Goal: Task Accomplishment & Management: Use online tool/utility

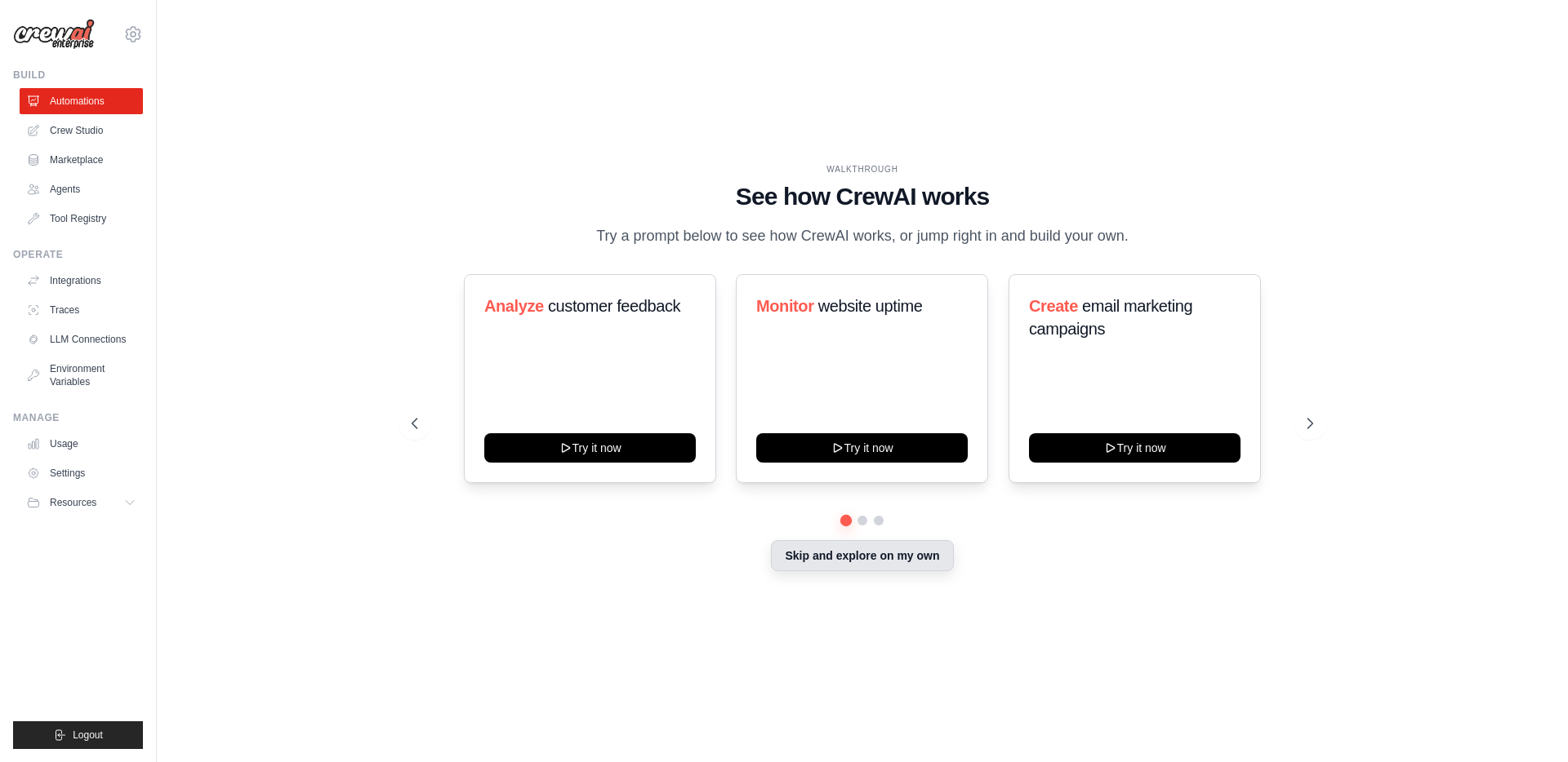
click at [853, 543] on button "Skip and explore on my own" at bounding box center [862, 556] width 182 height 31
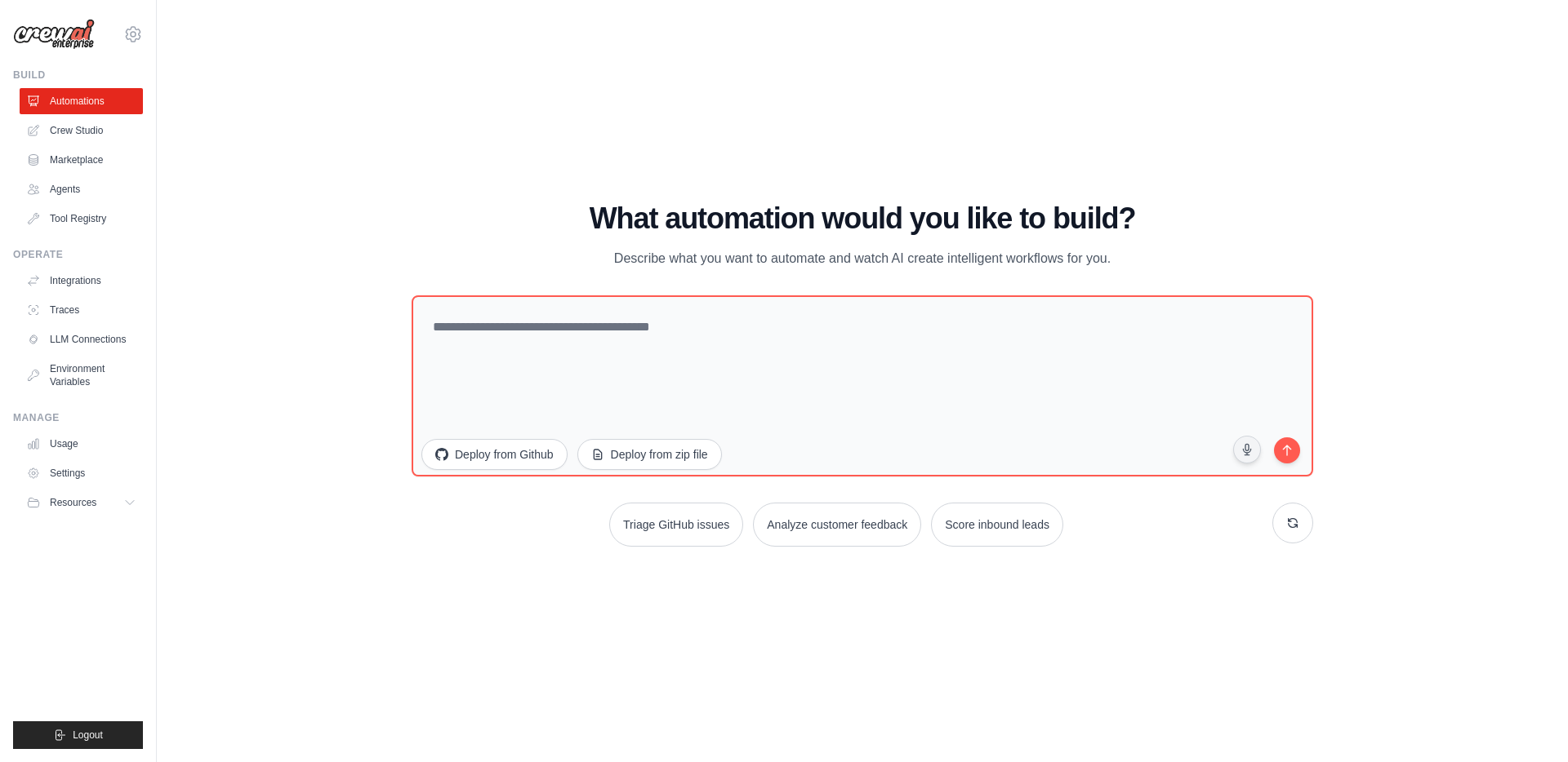
click at [236, 152] on div "WALKTHROUGH See how CrewAI works Try a prompt below to see how CrewAI works, or…" at bounding box center [862, 381] width 1359 height 730
click at [91, 134] on link "Crew Studio" at bounding box center [83, 131] width 124 height 26
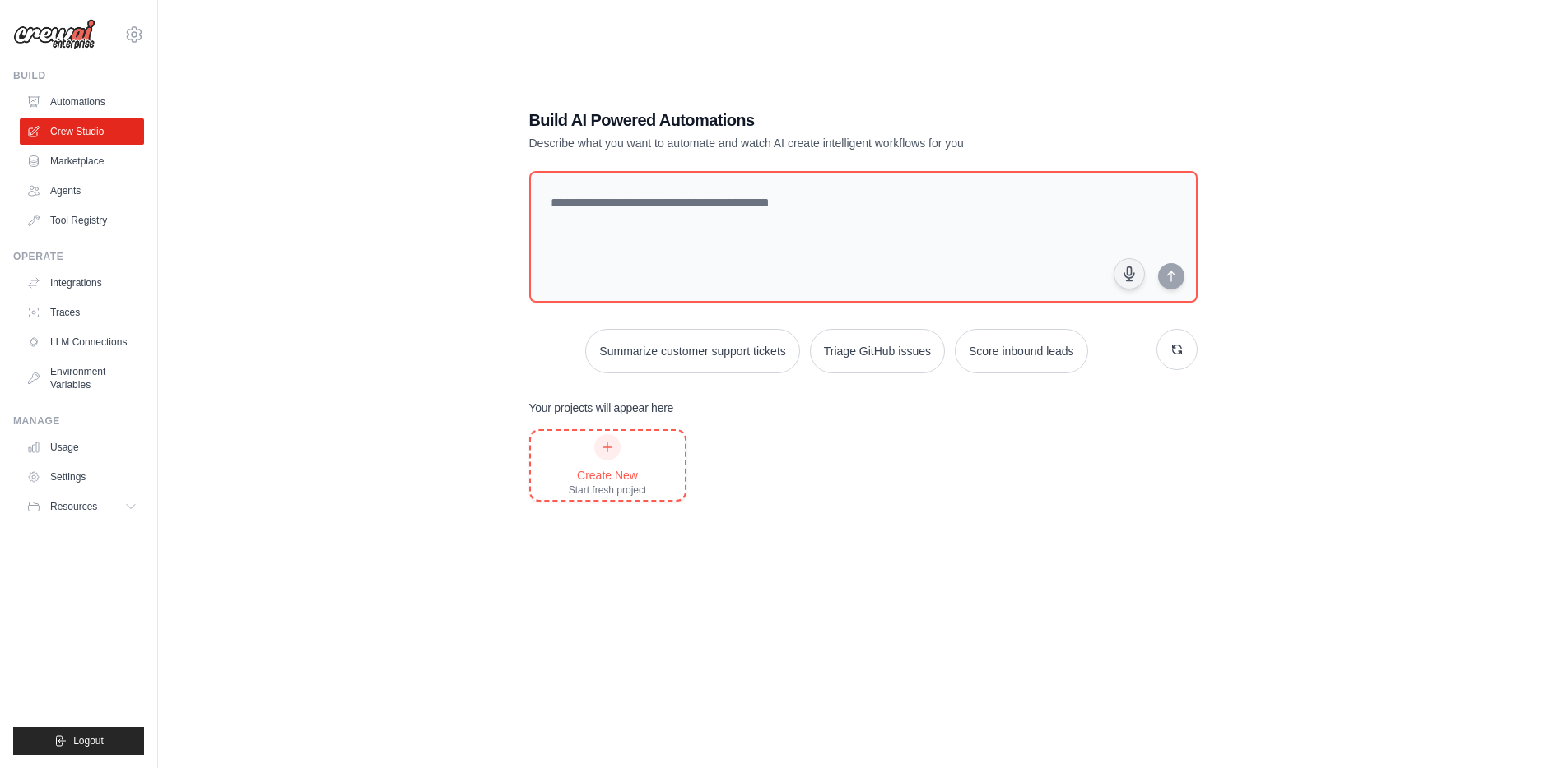
click at [644, 465] on div "Create New Start fresh project" at bounding box center [608, 465] width 78 height 62
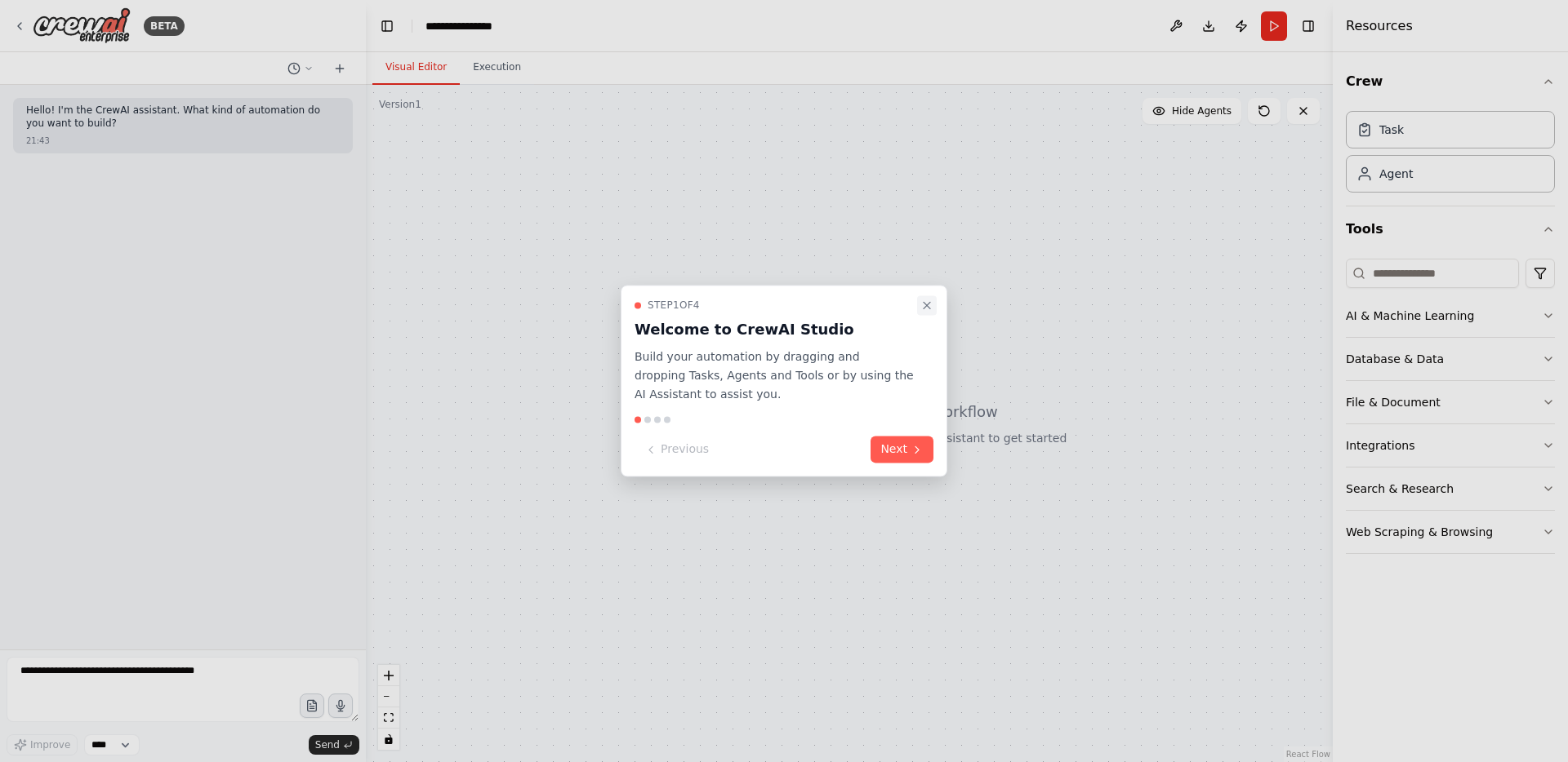
click at [921, 308] on icon "Close walkthrough" at bounding box center [926, 305] width 13 height 13
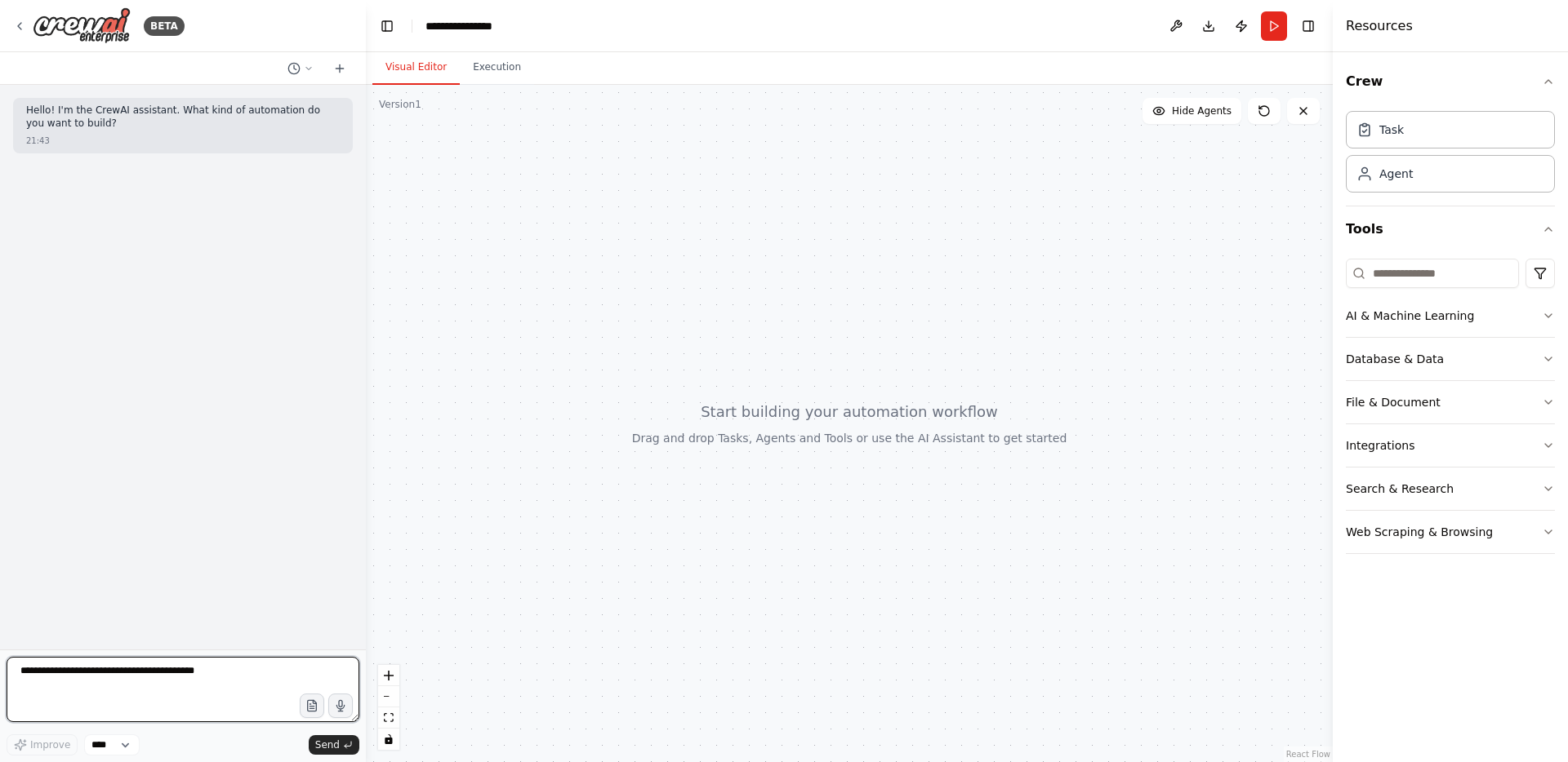
click at [110, 684] on textarea at bounding box center [182, 690] width 353 height 65
click at [118, 748] on select "****" at bounding box center [112, 745] width 56 height 21
click at [140, 697] on textarea at bounding box center [182, 690] width 353 height 65
click at [1408, 330] on button "AI & Machine Learning" at bounding box center [1450, 315] width 209 height 43
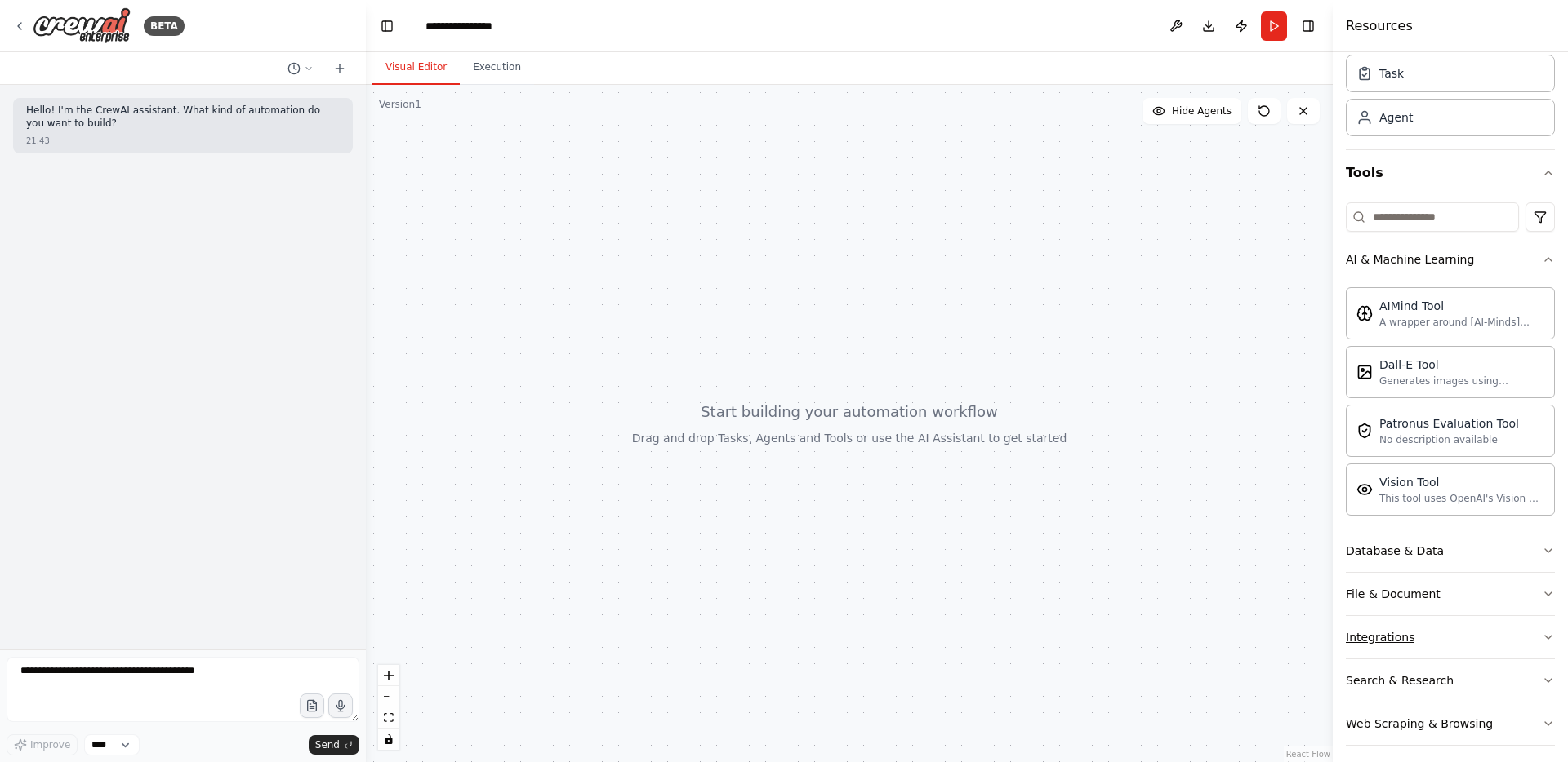
click at [1412, 637] on button "Integrations" at bounding box center [1450, 637] width 209 height 43
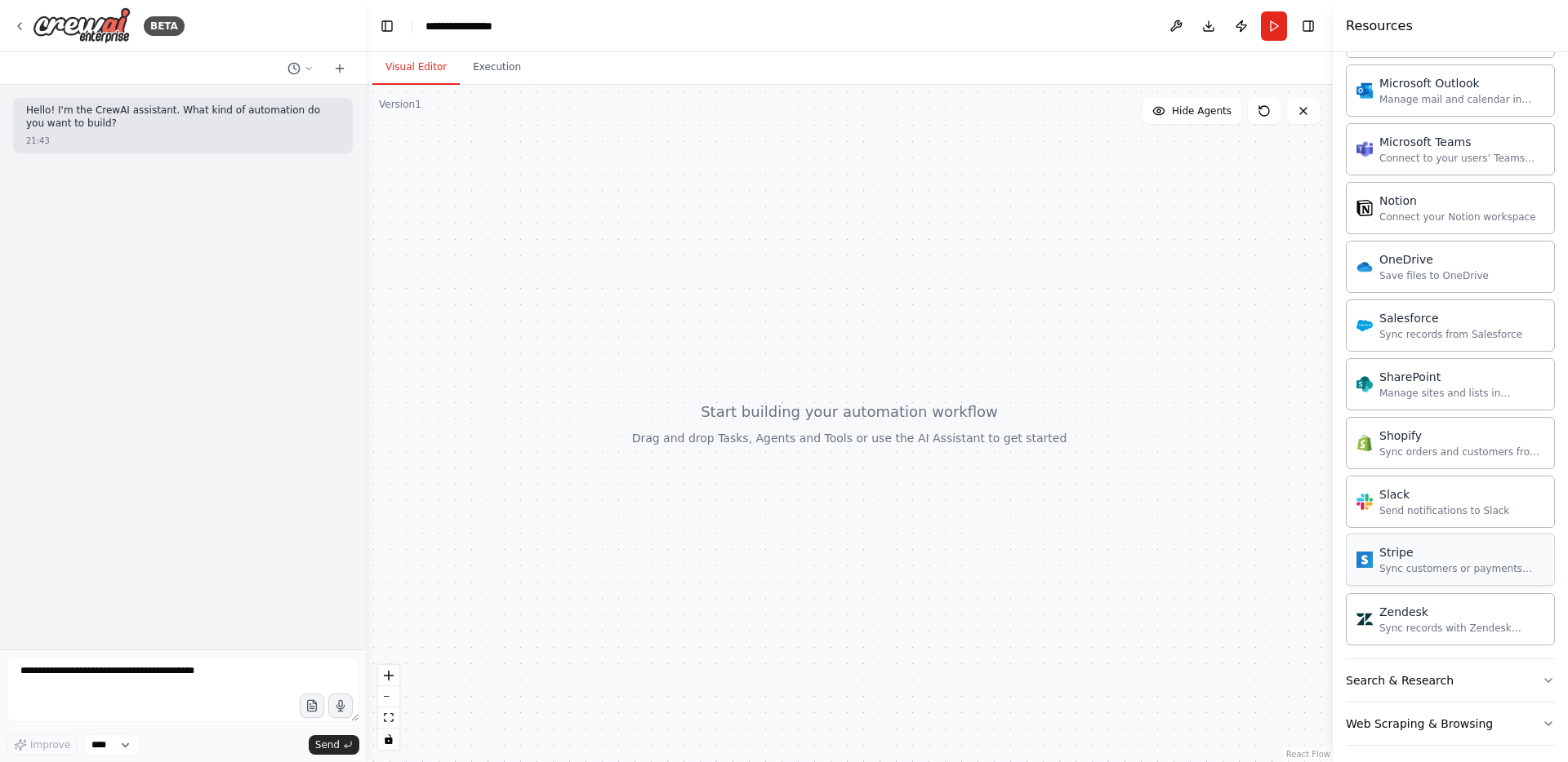
scroll to position [1372, 0]
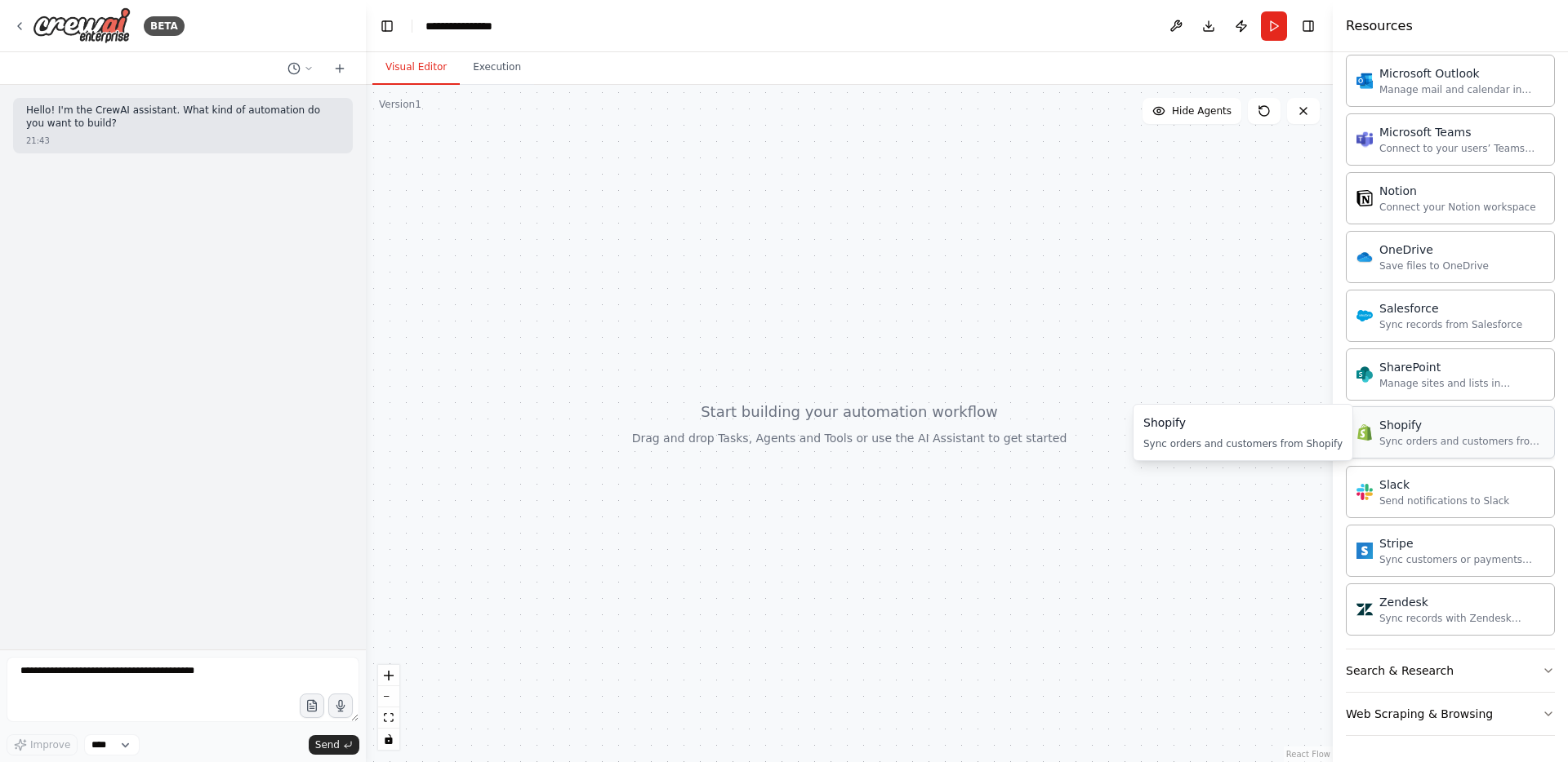
click at [1399, 437] on div "Sync orders and customers from Shopify" at bounding box center [1461, 442] width 165 height 13
click at [1361, 431] on img at bounding box center [1364, 432] width 17 height 17
click at [255, 581] on div "Hello! I'm the CrewAI assistant. What kind of automation do you want to build? …" at bounding box center [183, 367] width 366 height 565
click at [156, 680] on textarea at bounding box center [182, 690] width 353 height 65
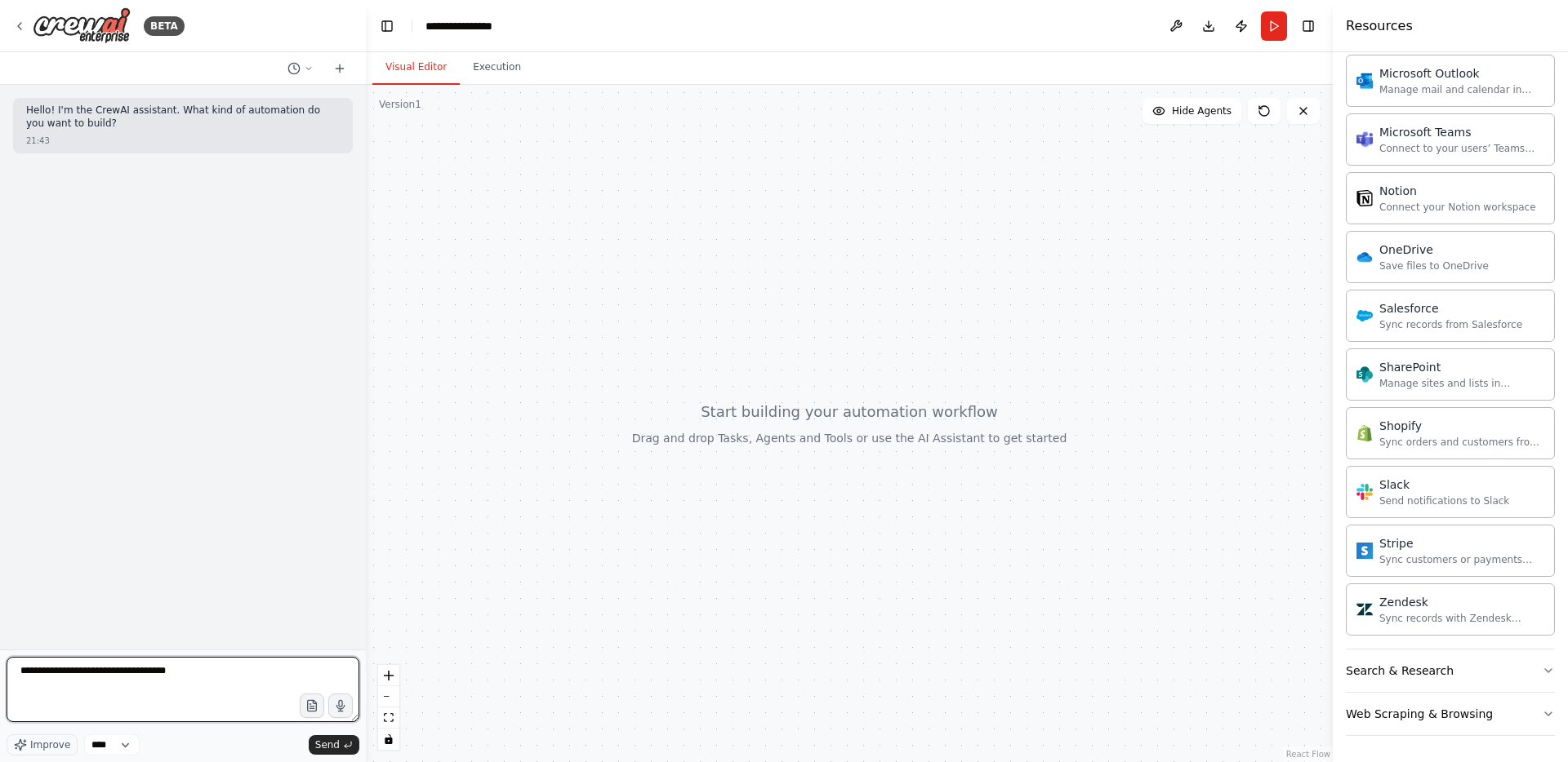
type textarea "**********"
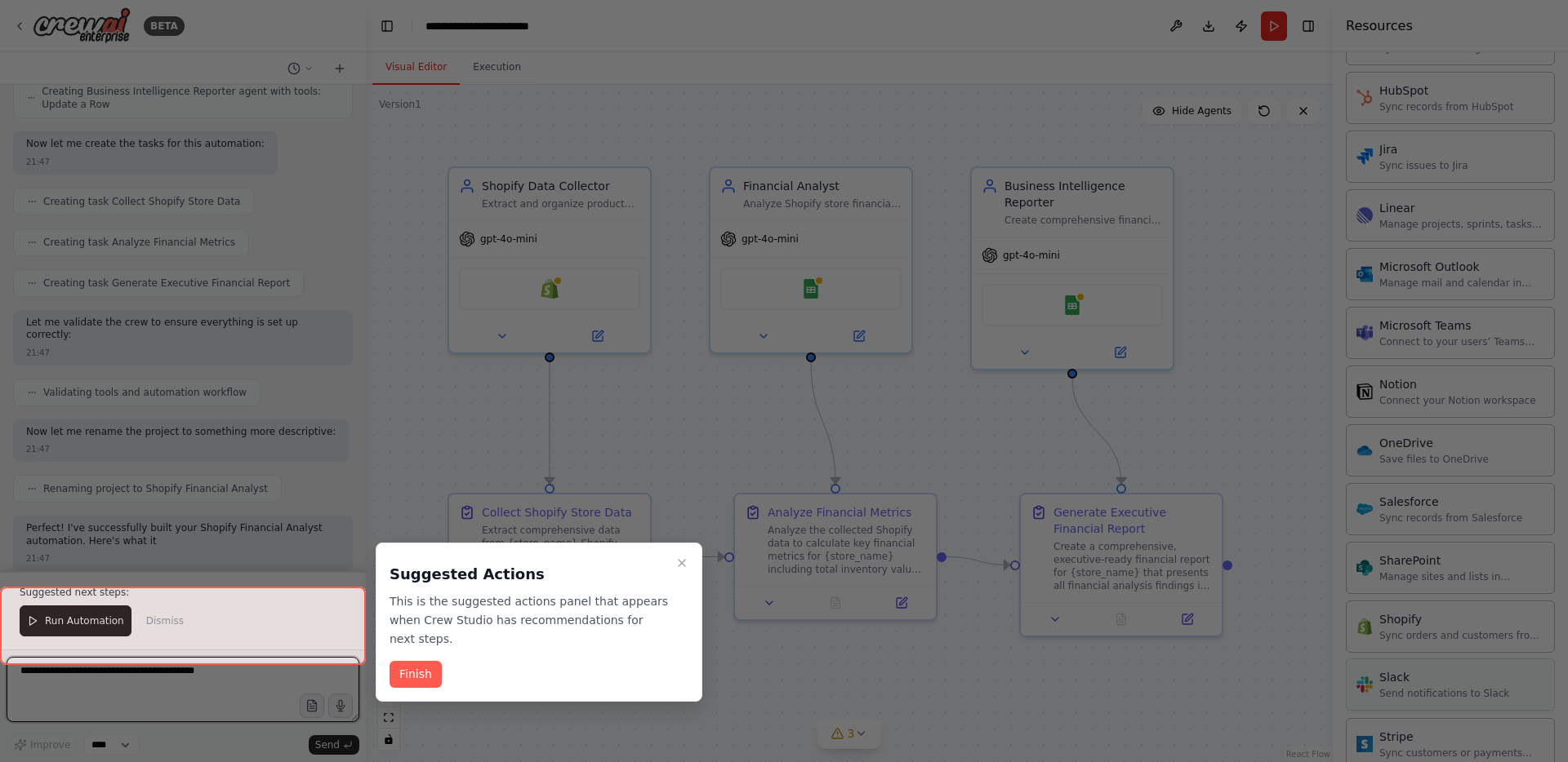
scroll to position [1168, 0]
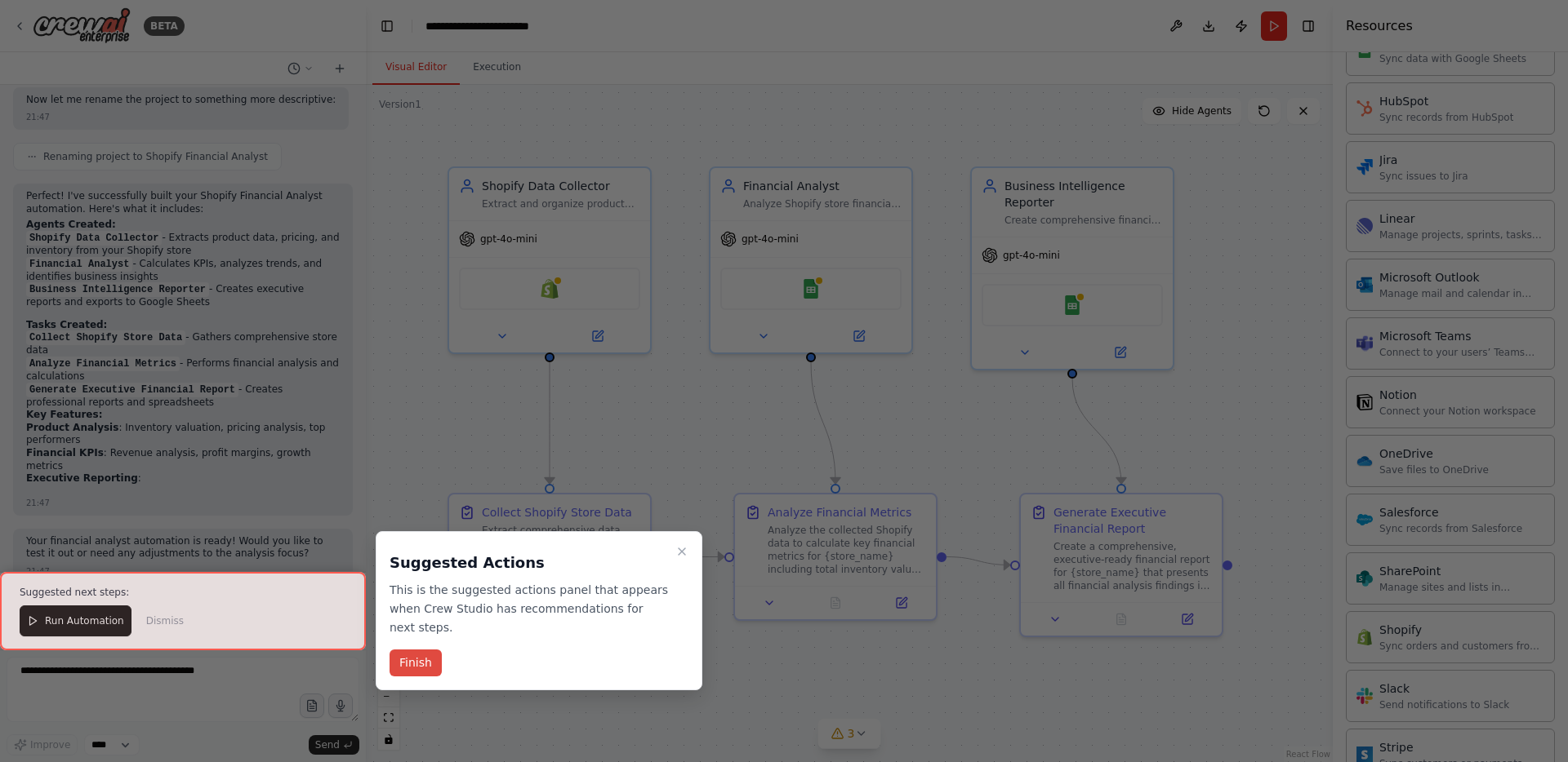
click at [426, 657] on button "Finish" at bounding box center [416, 663] width 52 height 27
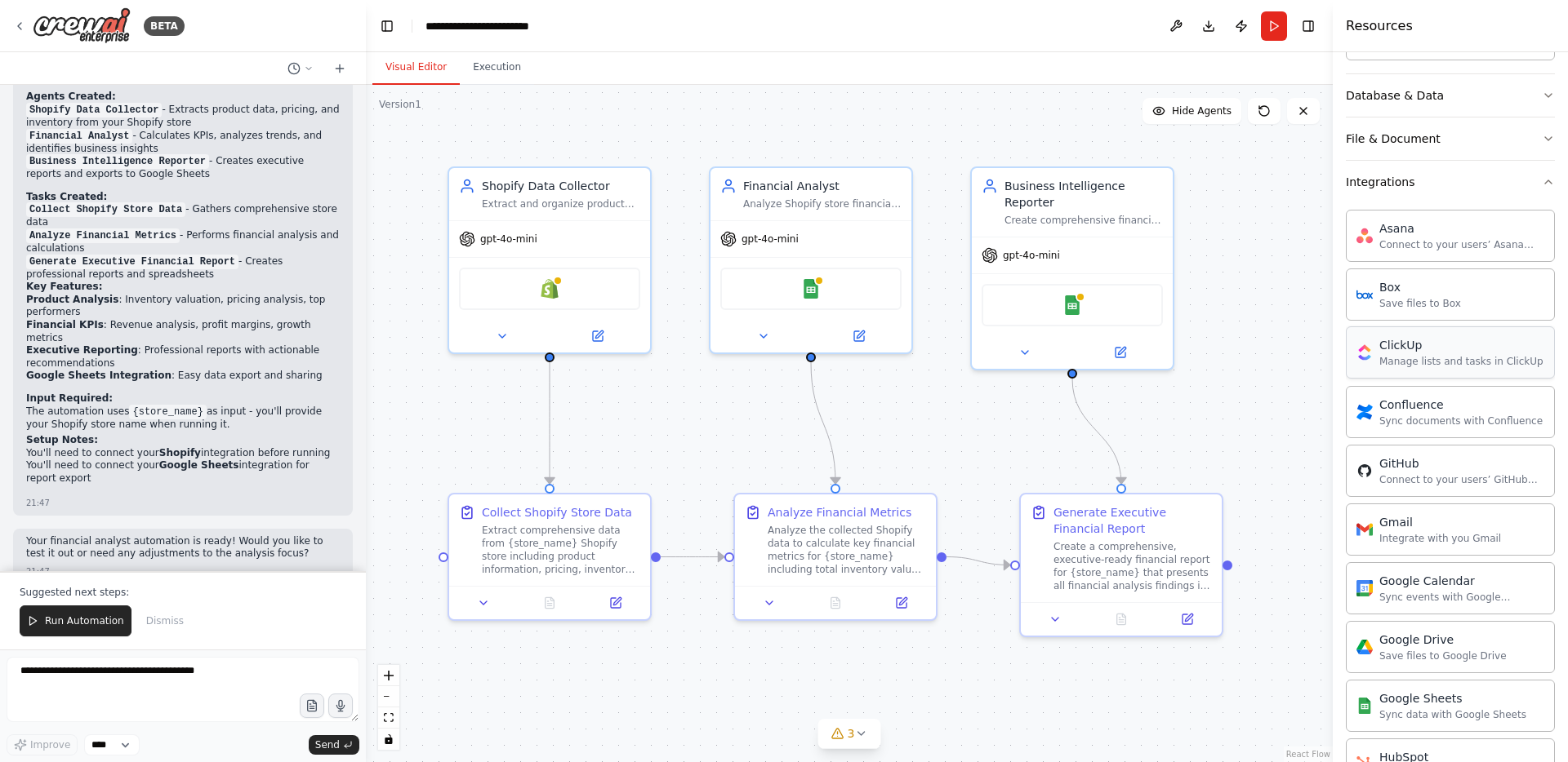
scroll to position [490, 0]
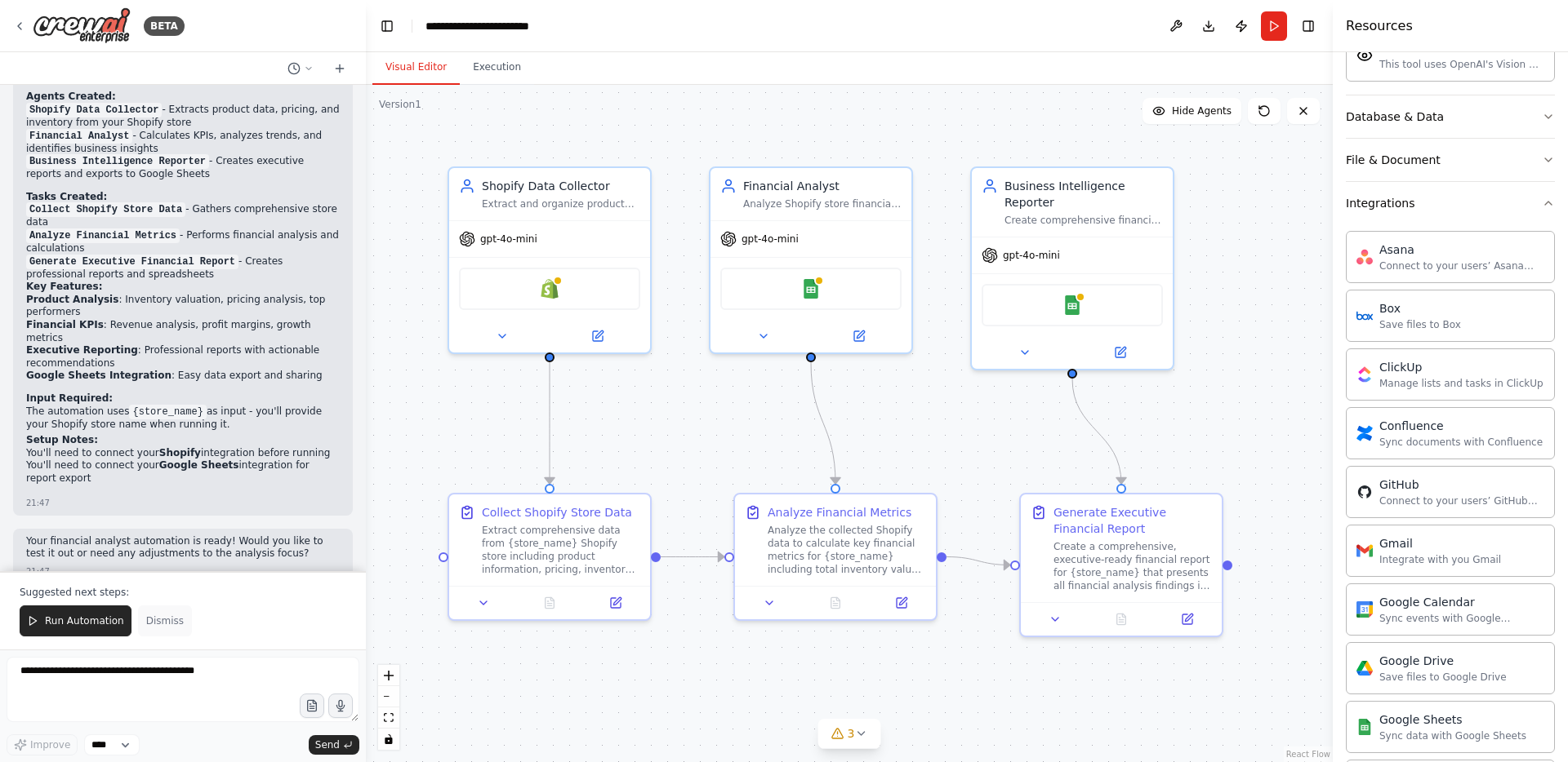
click at [165, 623] on span "Dismiss" at bounding box center [165, 621] width 37 height 13
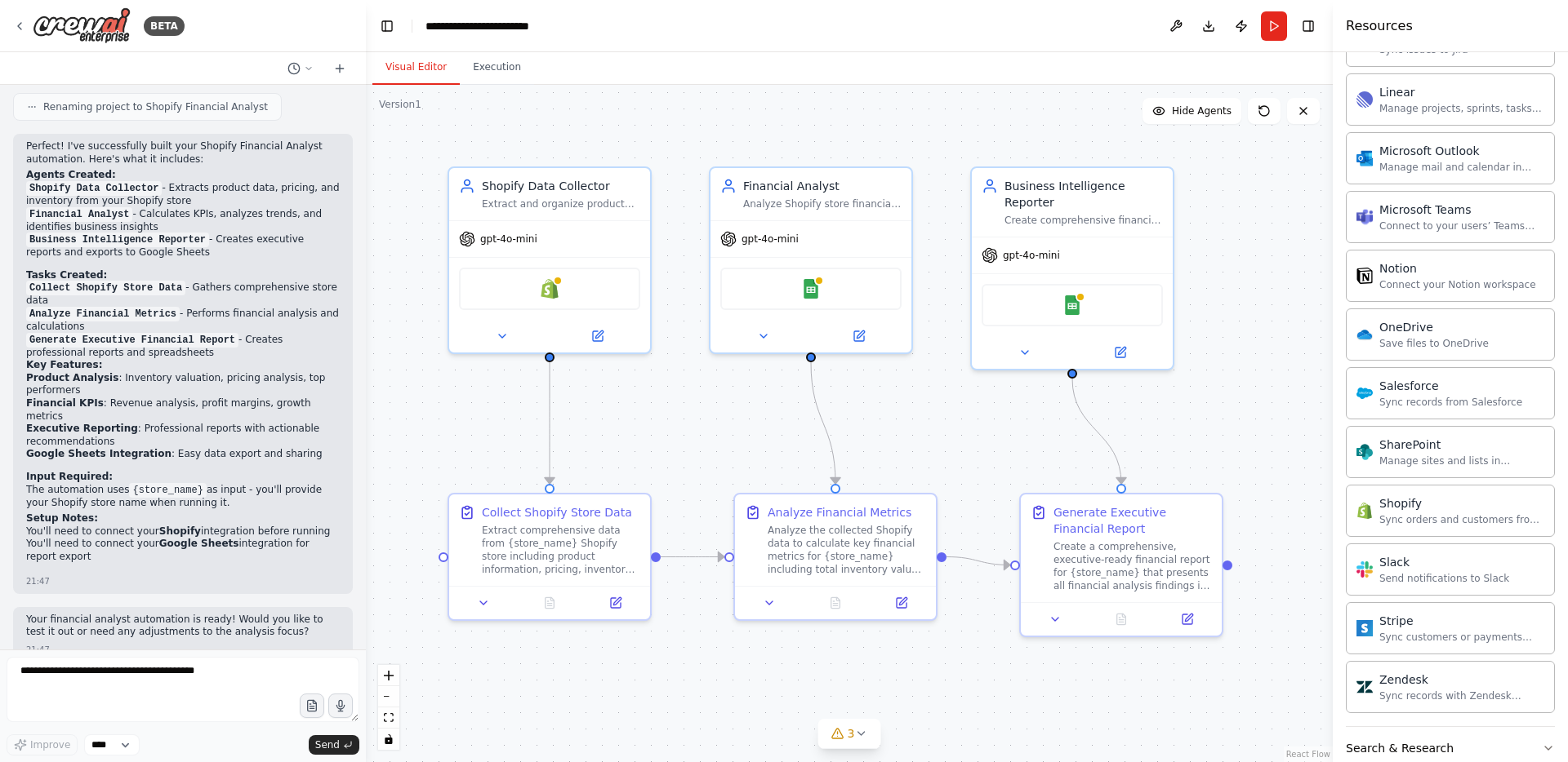
scroll to position [1372, 0]
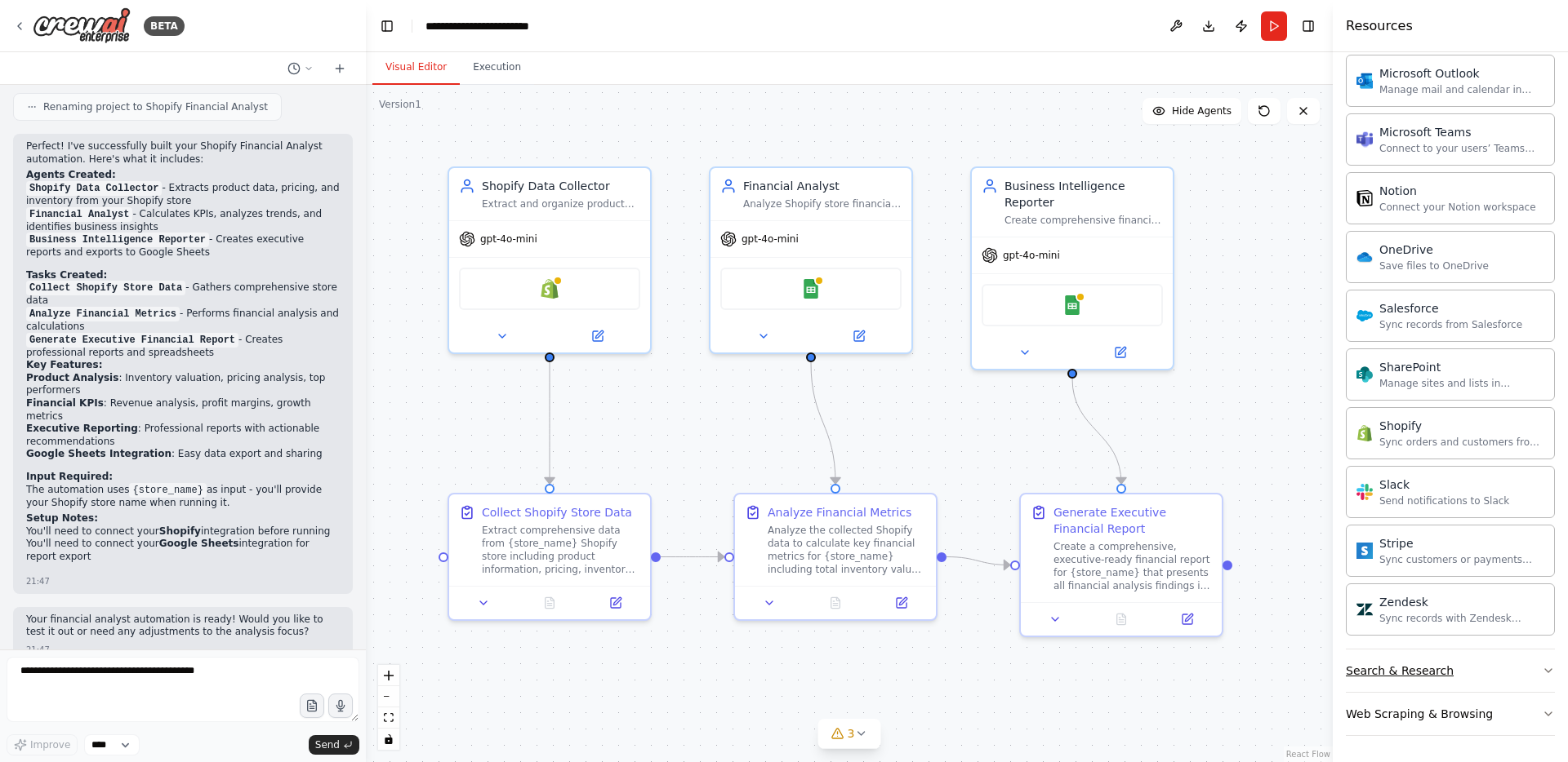
click at [1460, 665] on button "Search & Research" at bounding box center [1450, 671] width 209 height 43
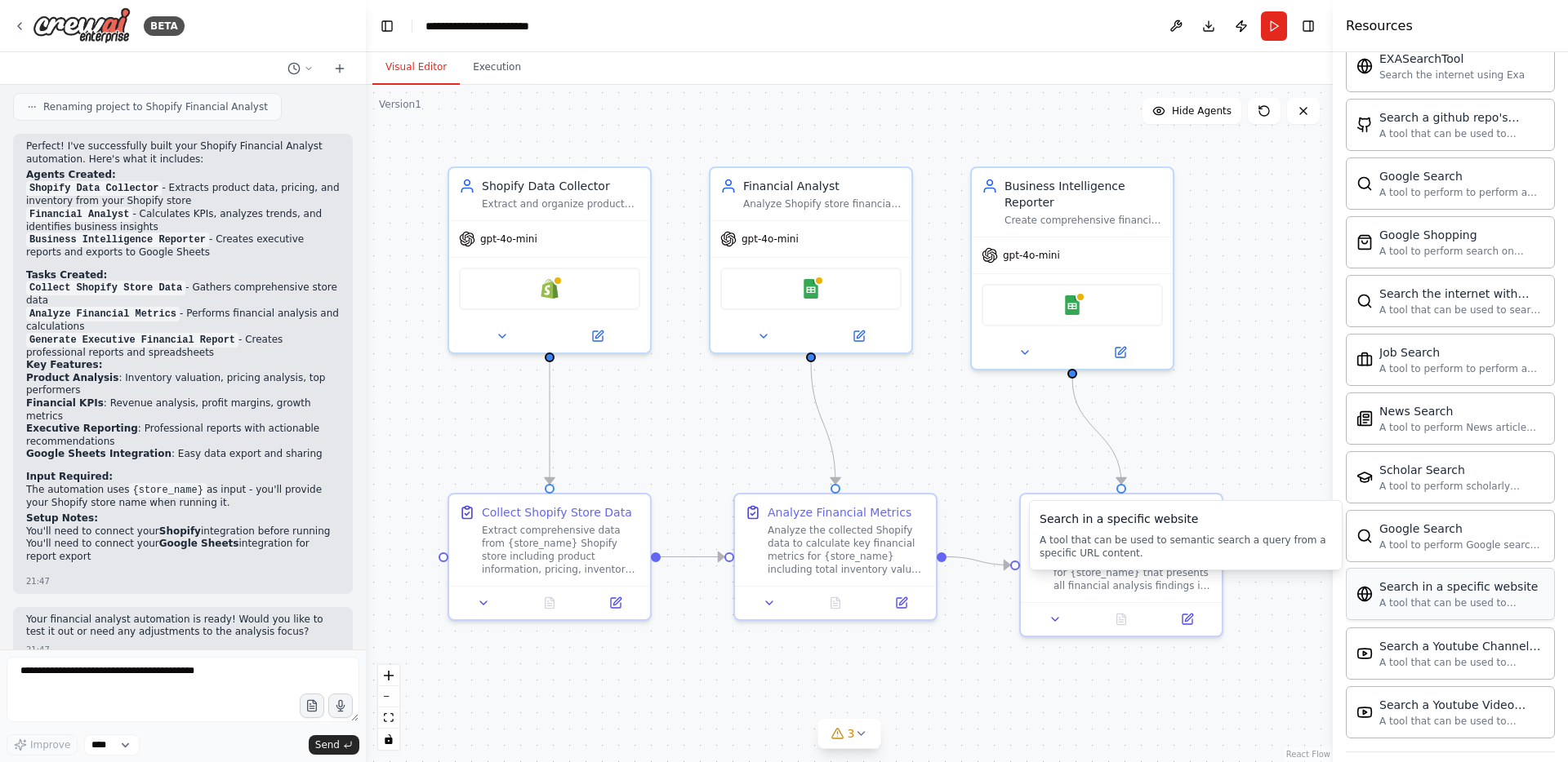
scroll to position [2208, 0]
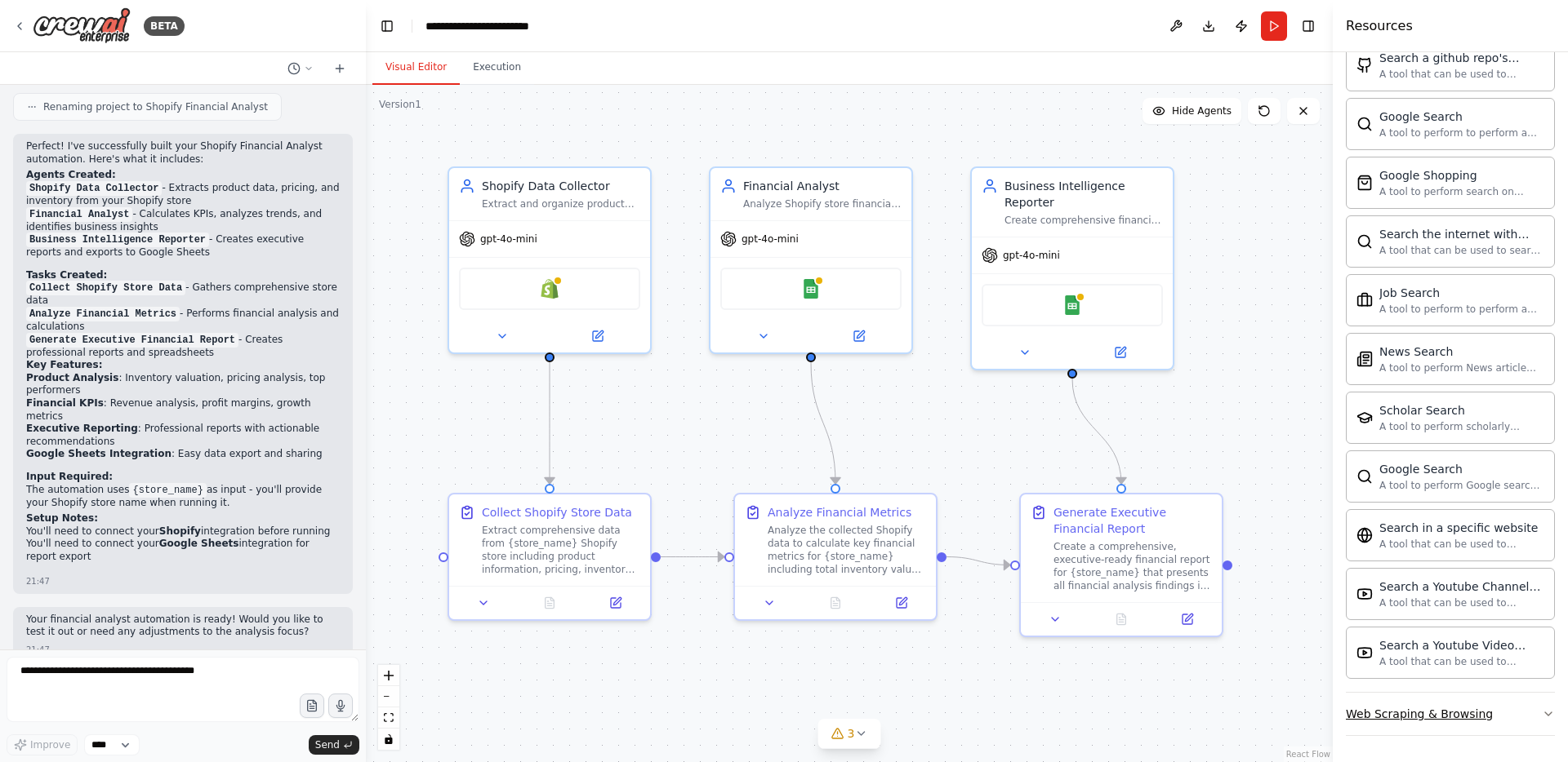
click at [1425, 719] on div "Web Scraping & Browsing" at bounding box center [1419, 714] width 147 height 17
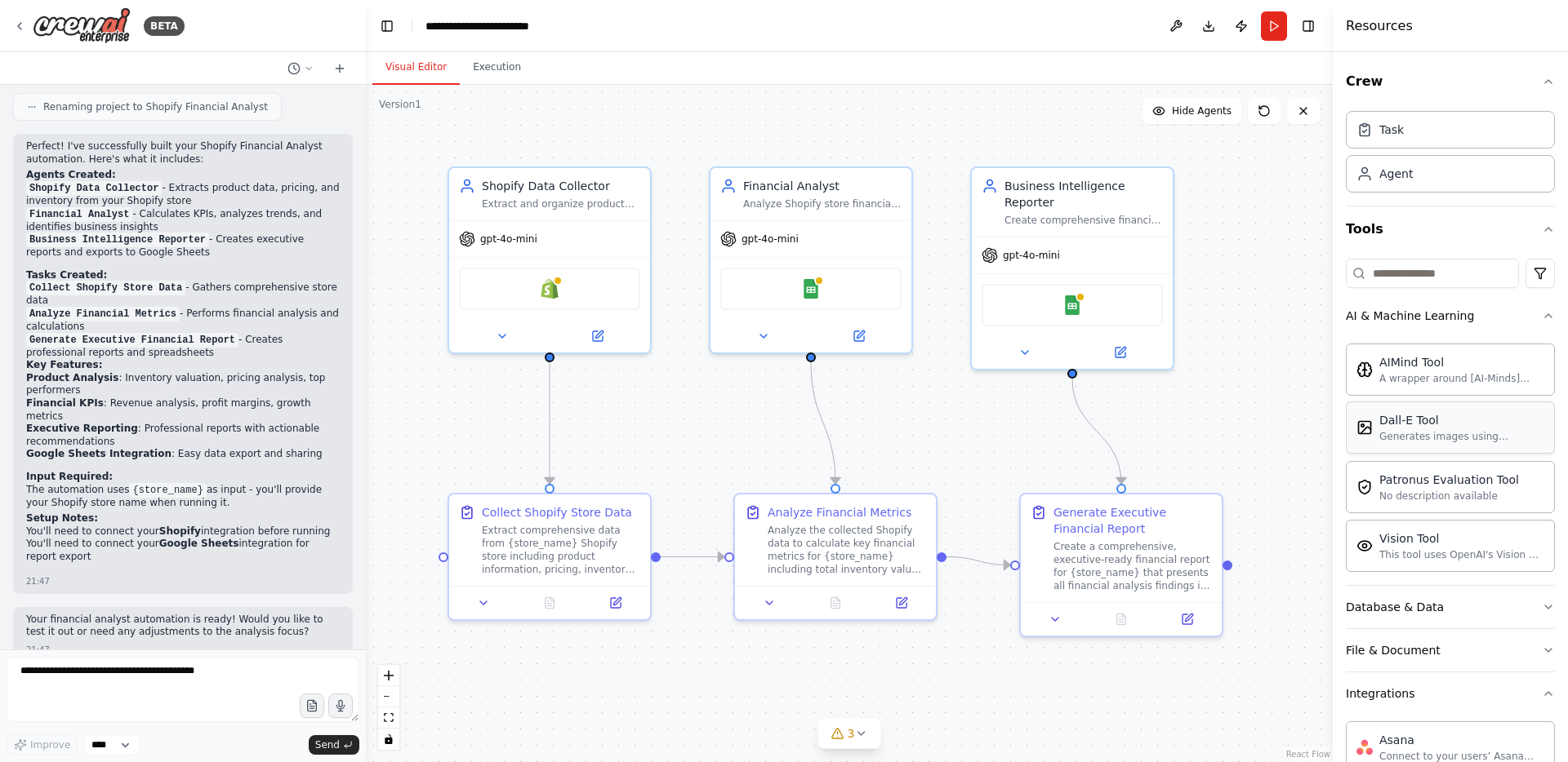
scroll to position [10, 0]
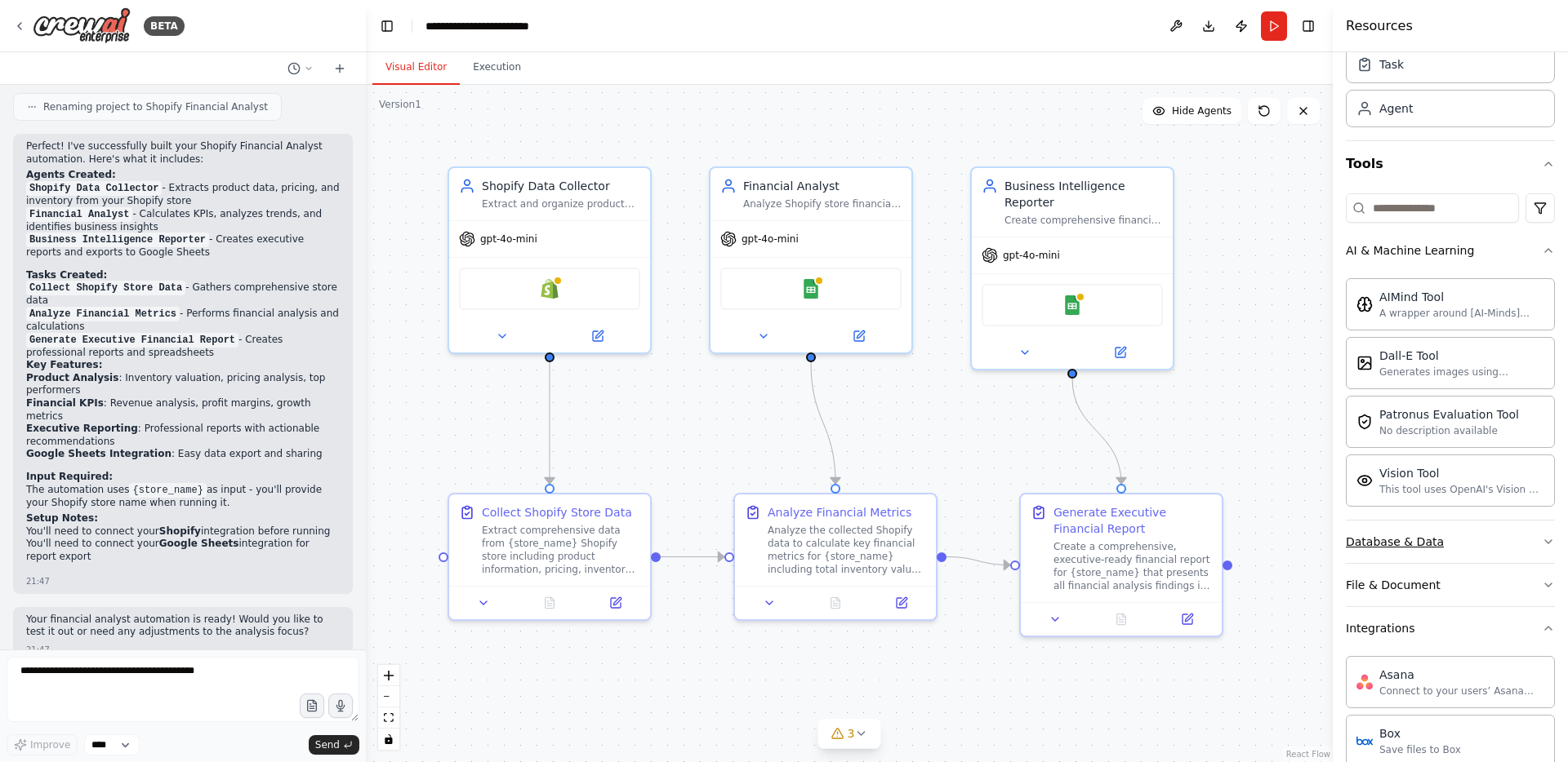
click at [1456, 541] on button "Database & Data" at bounding box center [1450, 542] width 209 height 43
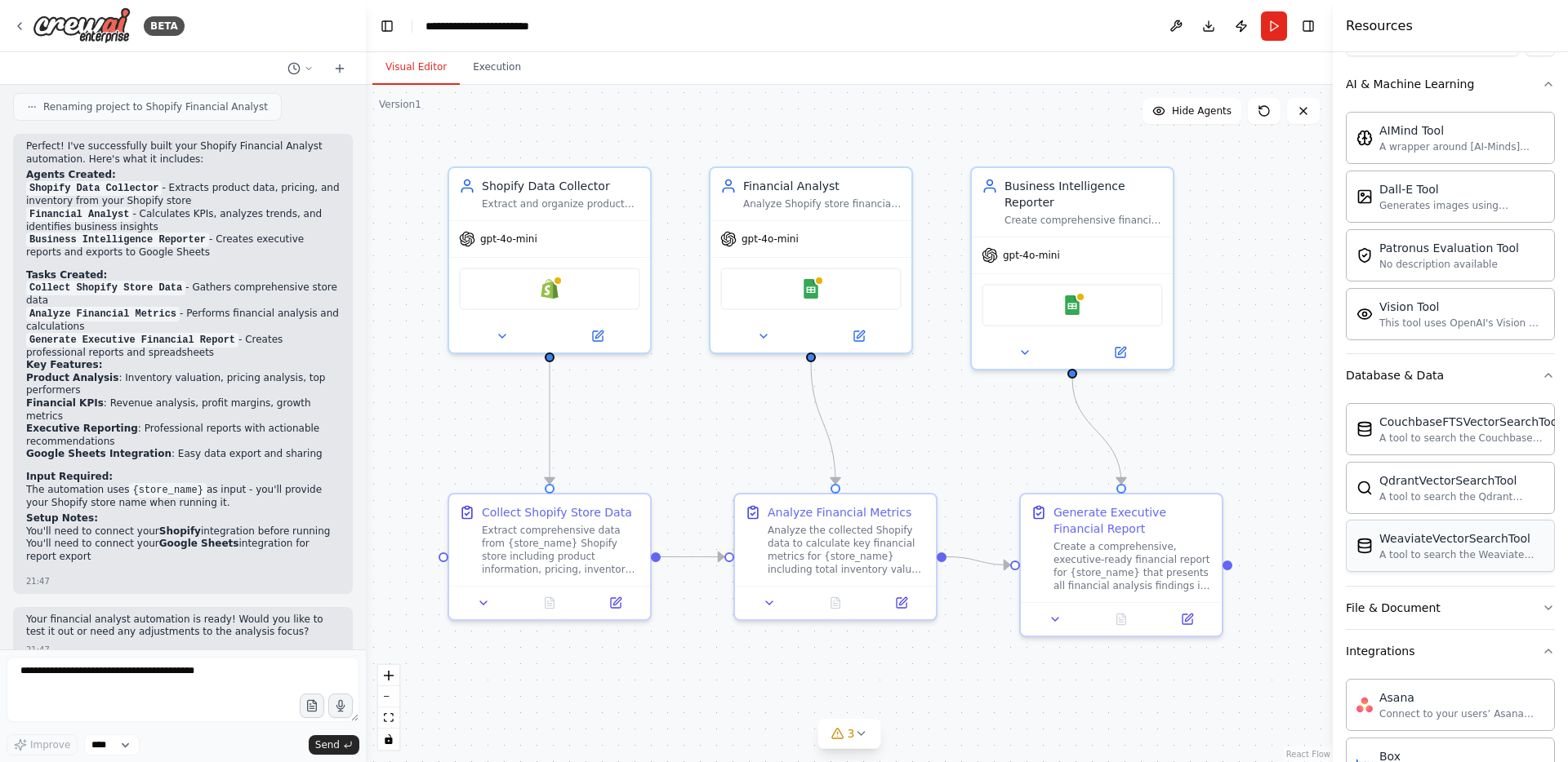
scroll to position [332, 0]
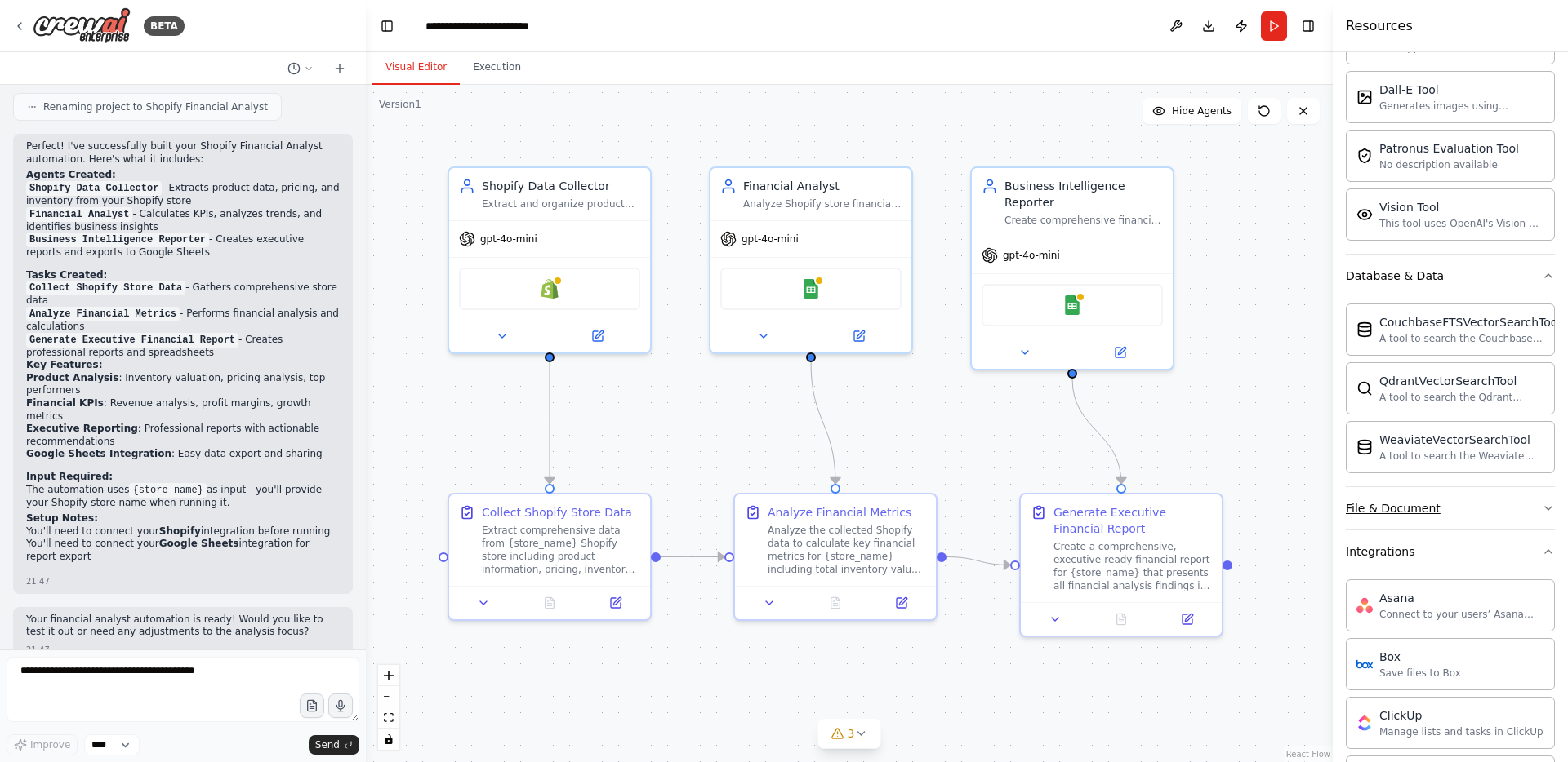
click at [1450, 529] on button "File & Document" at bounding box center [1450, 509] width 209 height 43
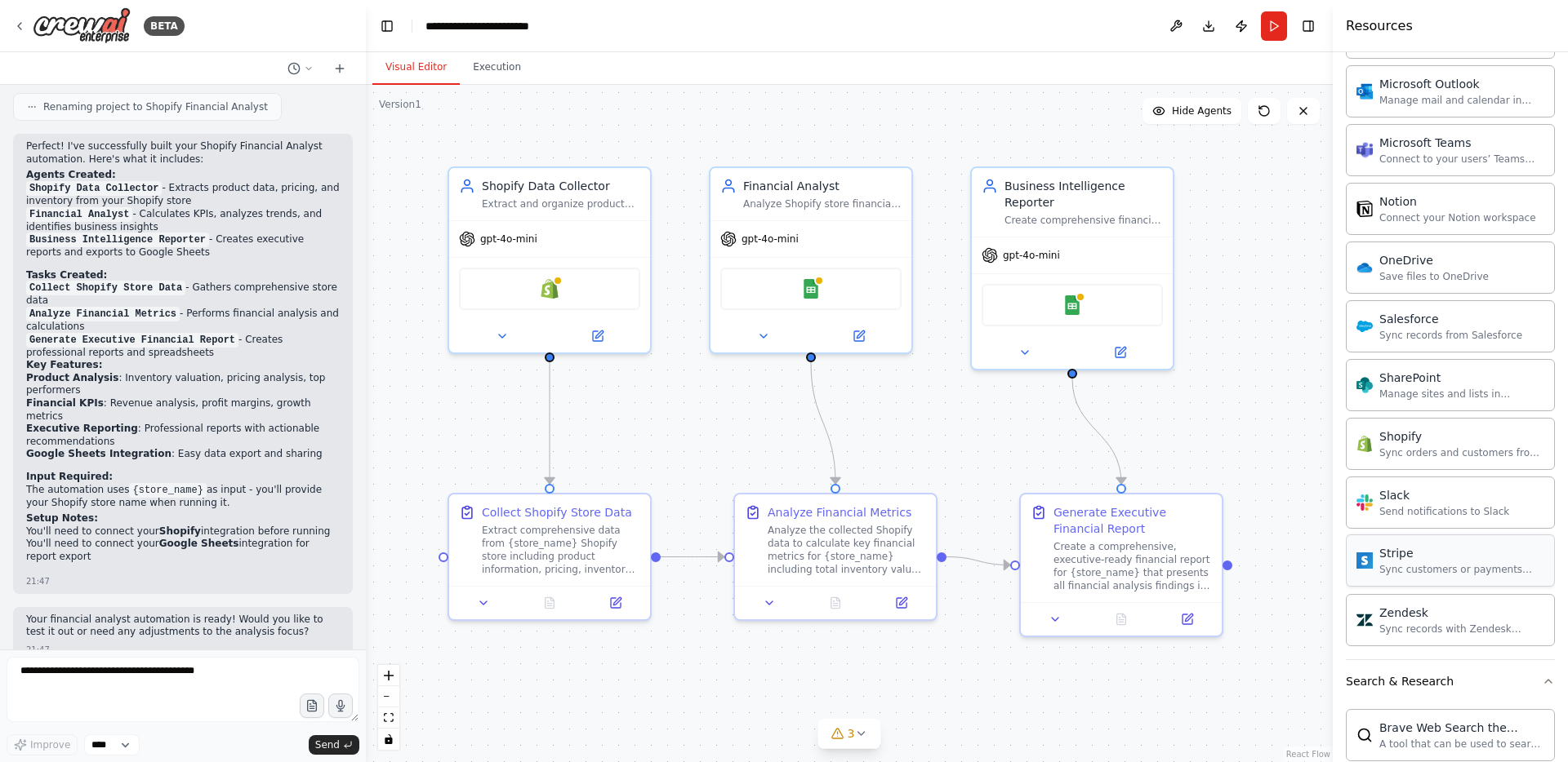
scroll to position [2055, 0]
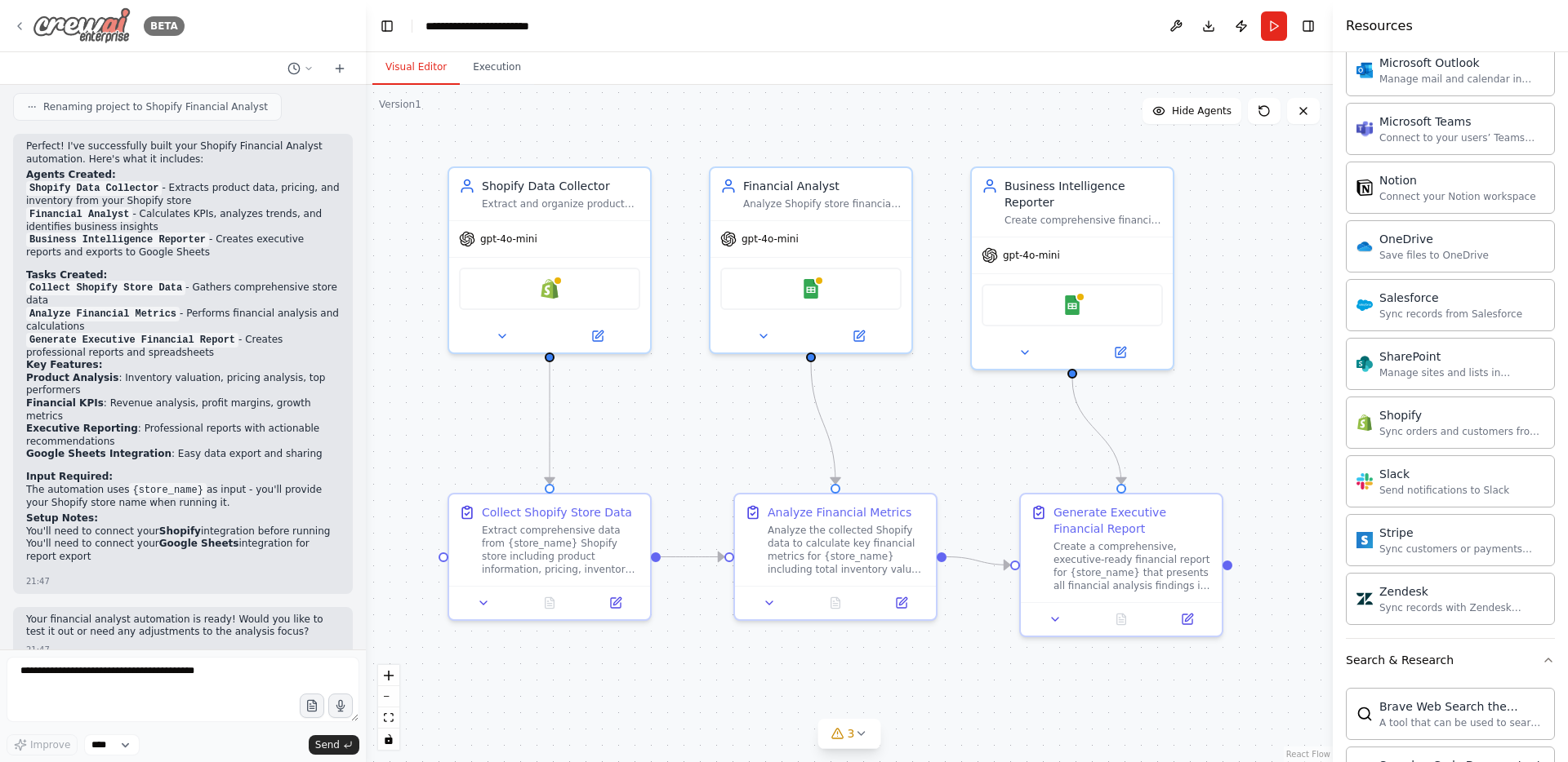
click at [46, 33] on img at bounding box center [81, 25] width 98 height 37
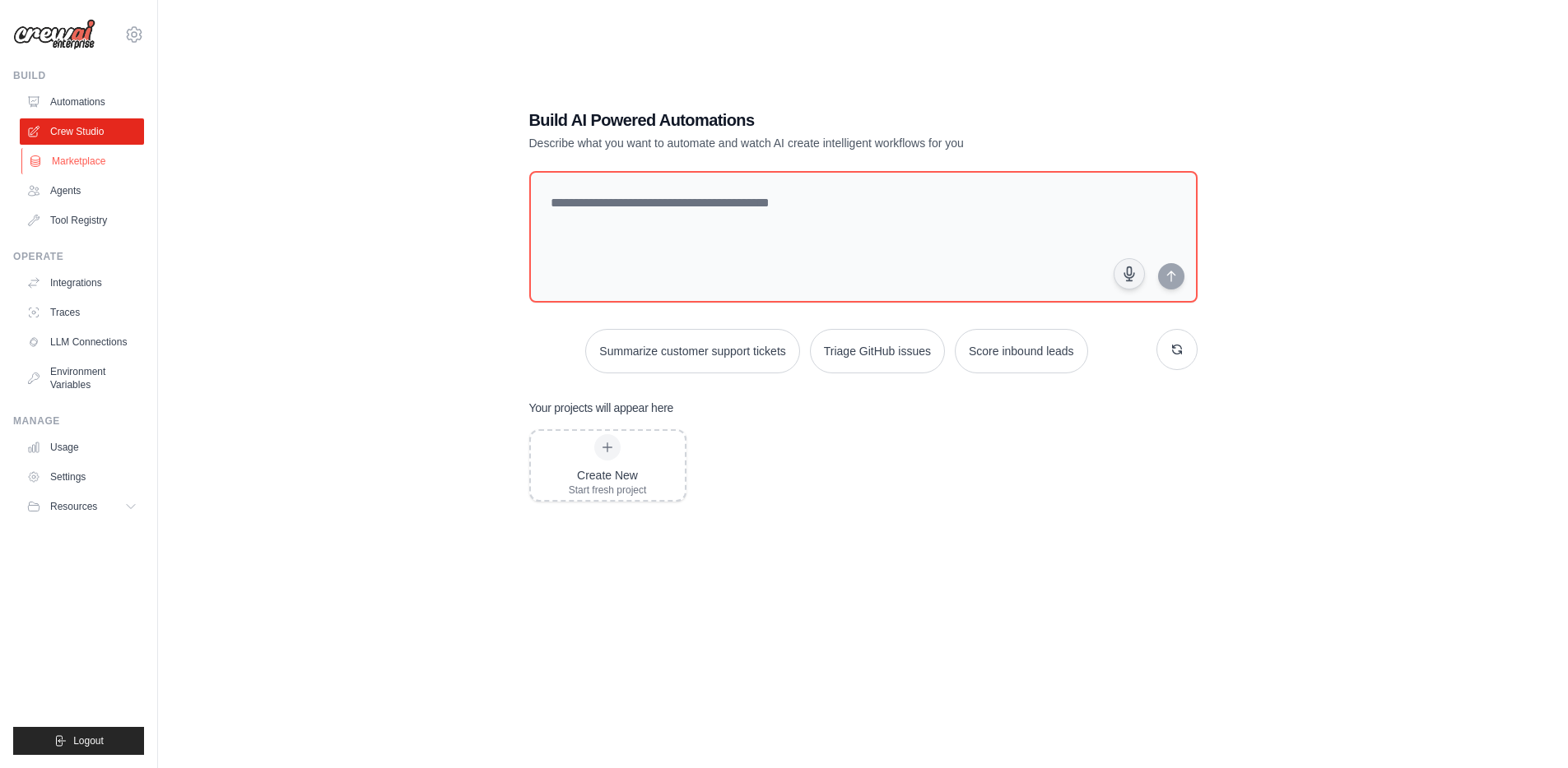
click at [64, 156] on link "Marketplace" at bounding box center [83, 161] width 125 height 26
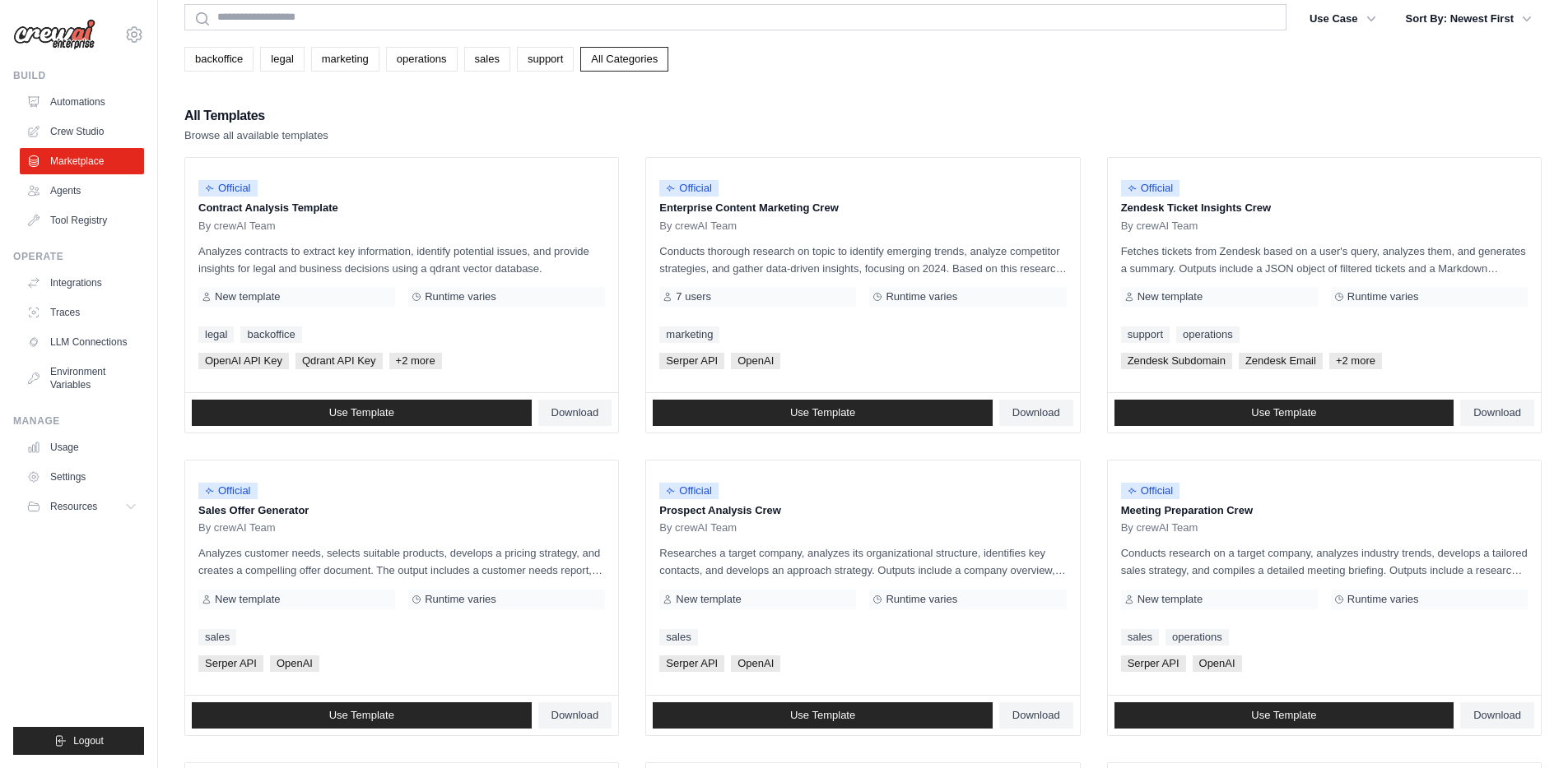
scroll to position [159, 0]
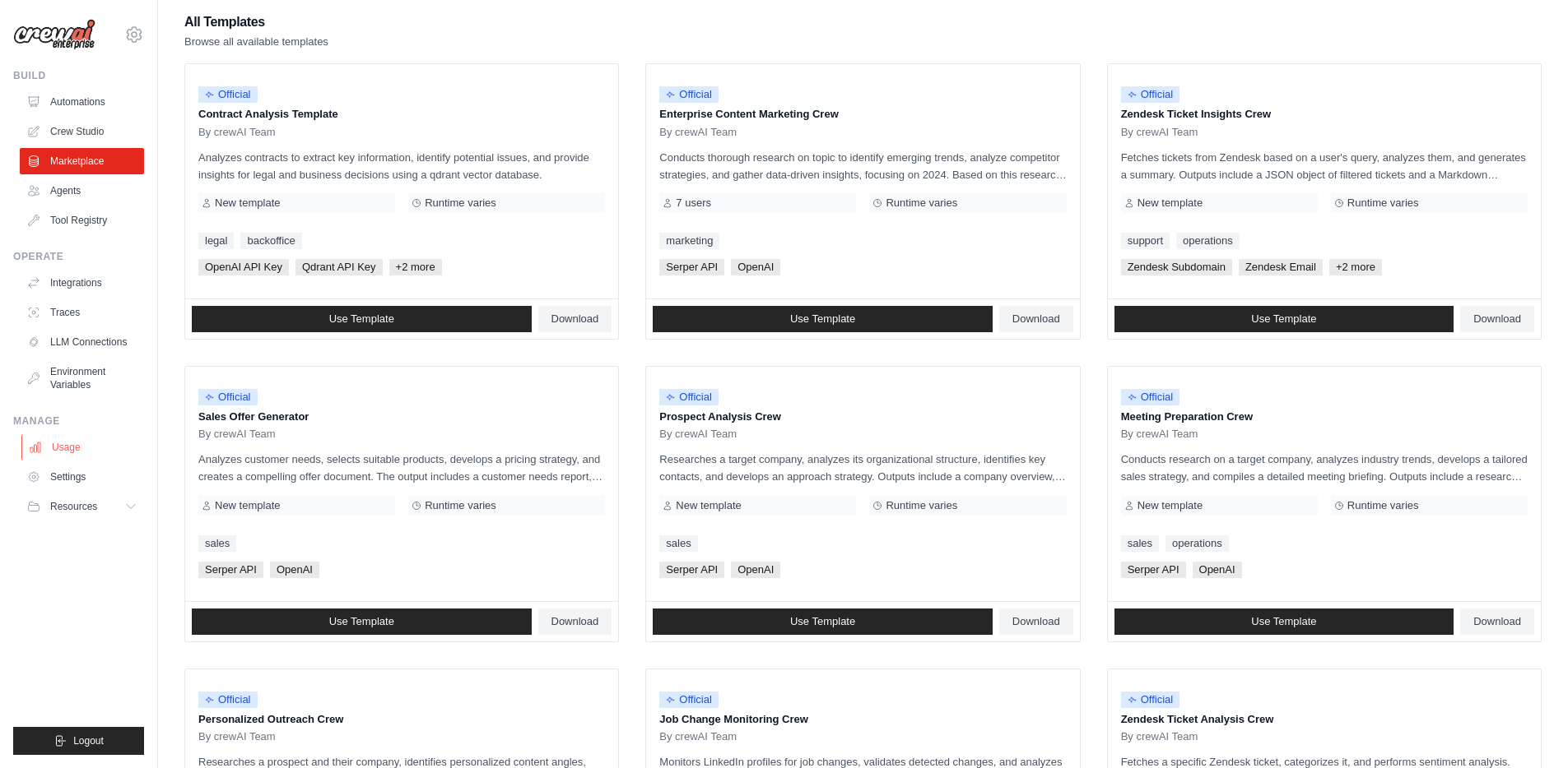
click at [72, 447] on link "Usage" at bounding box center [83, 448] width 125 height 26
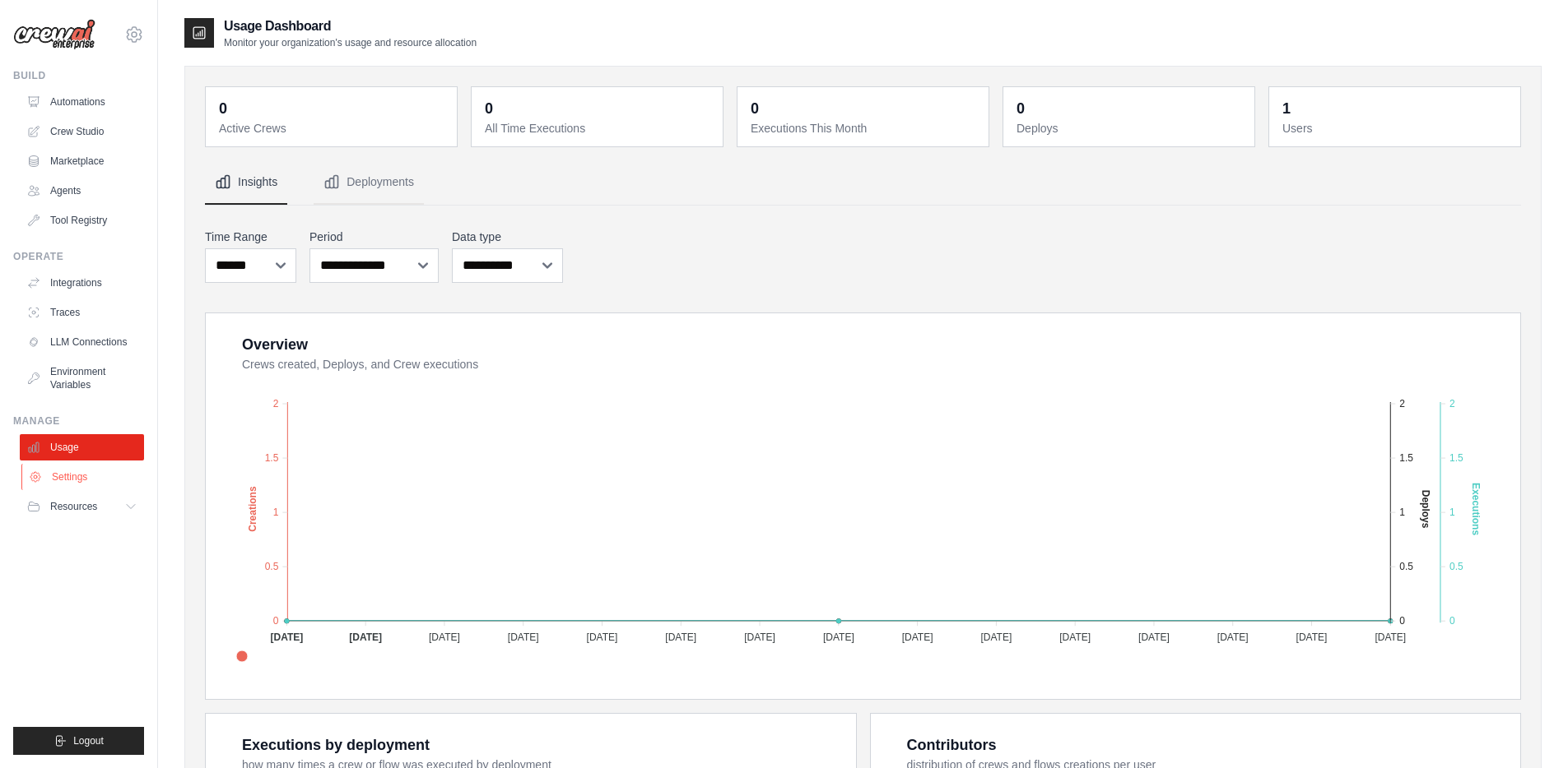
click at [98, 480] on link "Settings" at bounding box center [83, 477] width 125 height 26
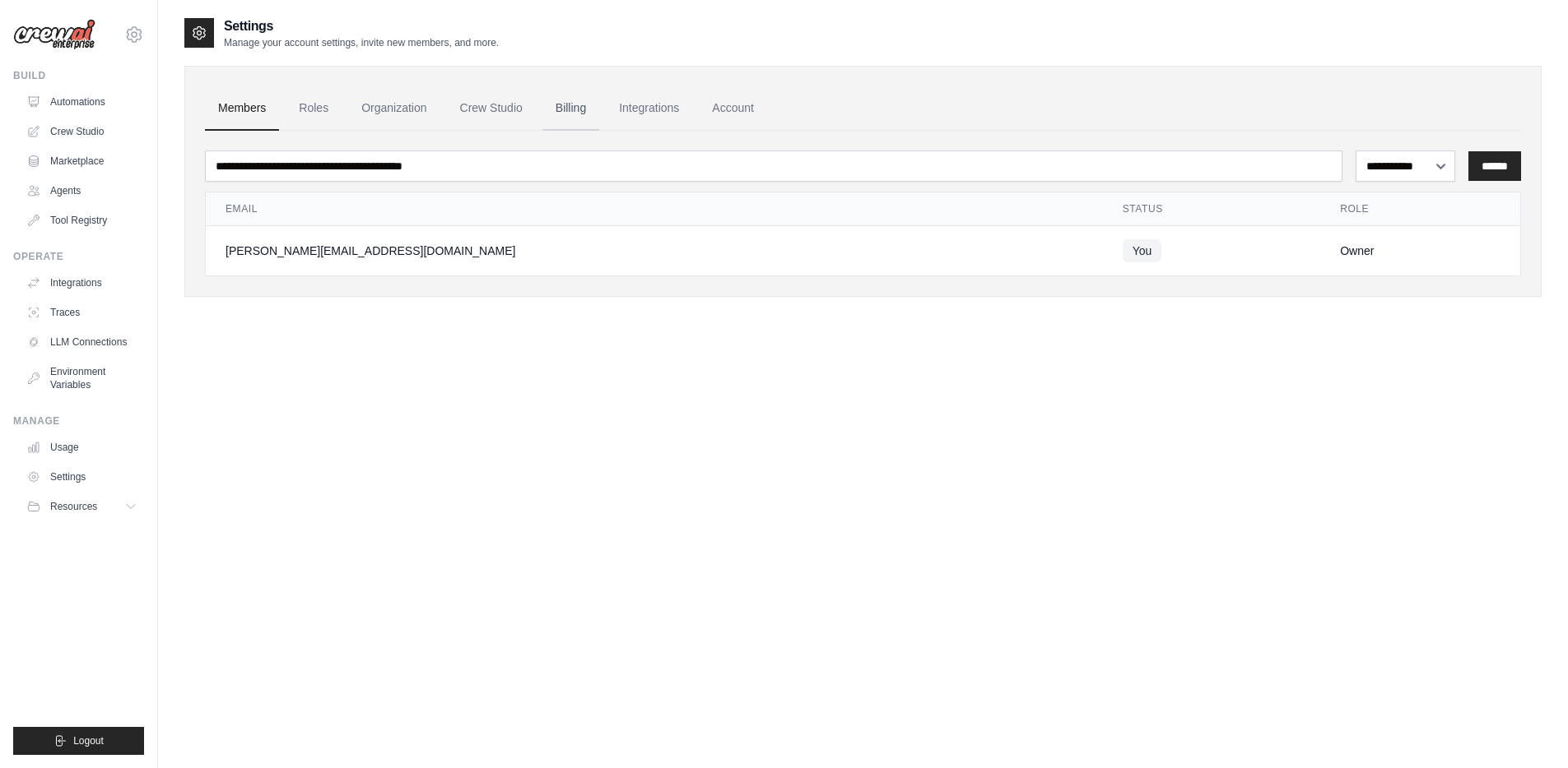
click at [565, 112] on link "Billing" at bounding box center [571, 108] width 57 height 45
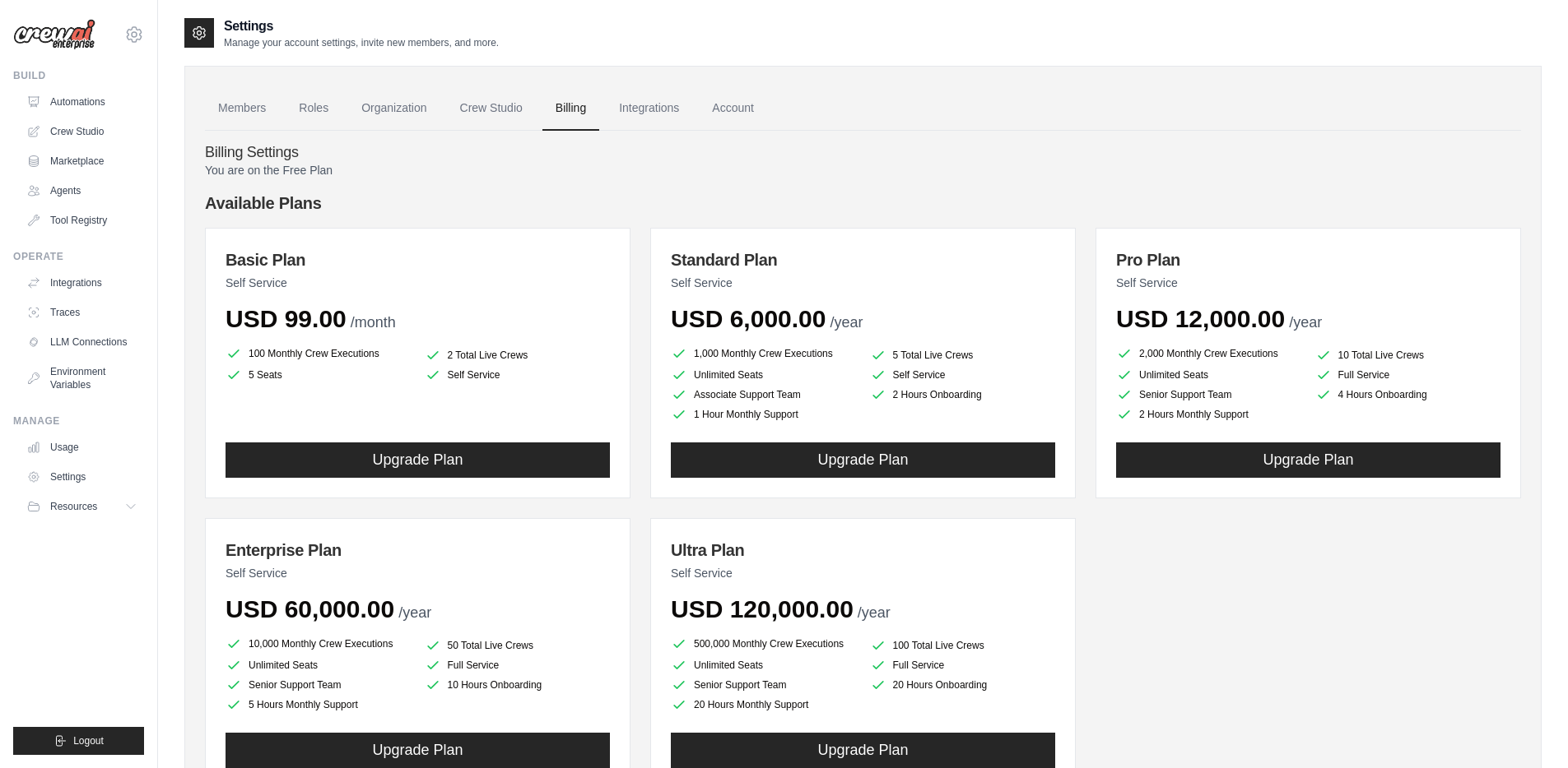
click at [601, 178] on div "You are on the Free Plan Available Plans Basic Plan Self Service USD 99.00 /mon…" at bounding box center [862, 493] width 1316 height 663
click at [711, 169] on p "You are on the Free Plan" at bounding box center [862, 170] width 1316 height 17
click at [658, 116] on link "Integrations" at bounding box center [649, 108] width 86 height 45
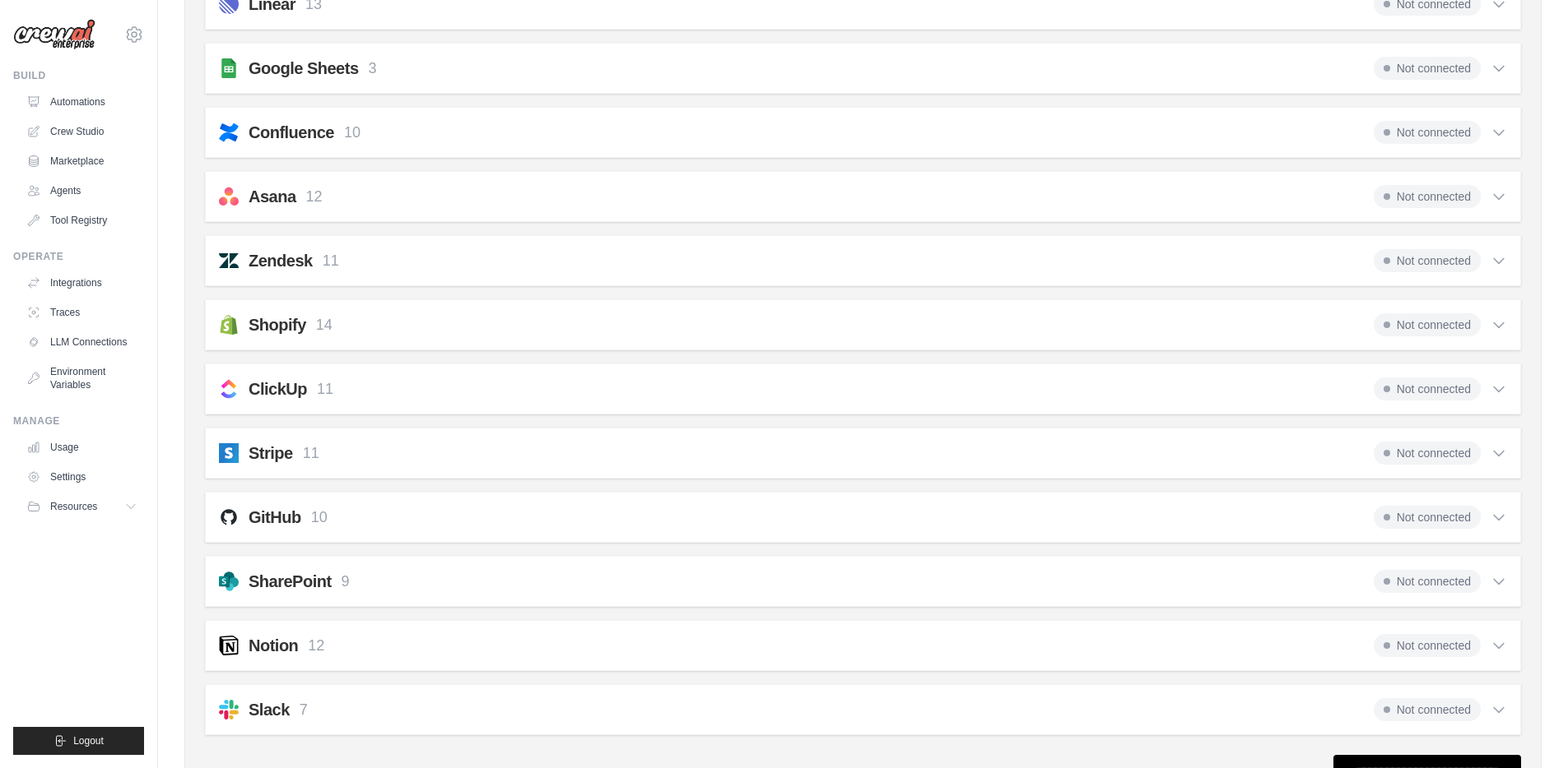
scroll to position [1107, 0]
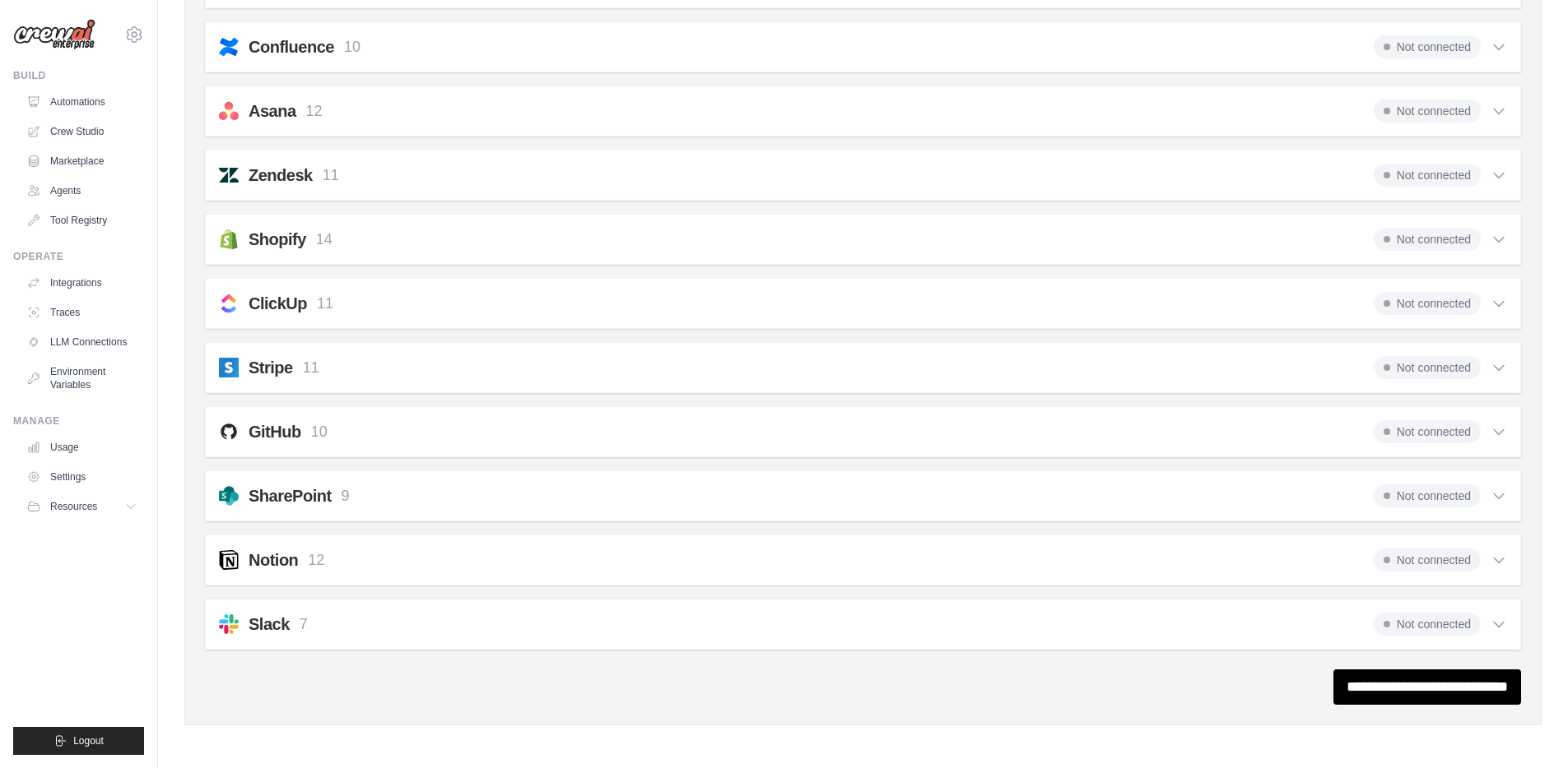
click at [381, 239] on div "Shopify 14 Not connected" at bounding box center [862, 240] width 1288 height 23
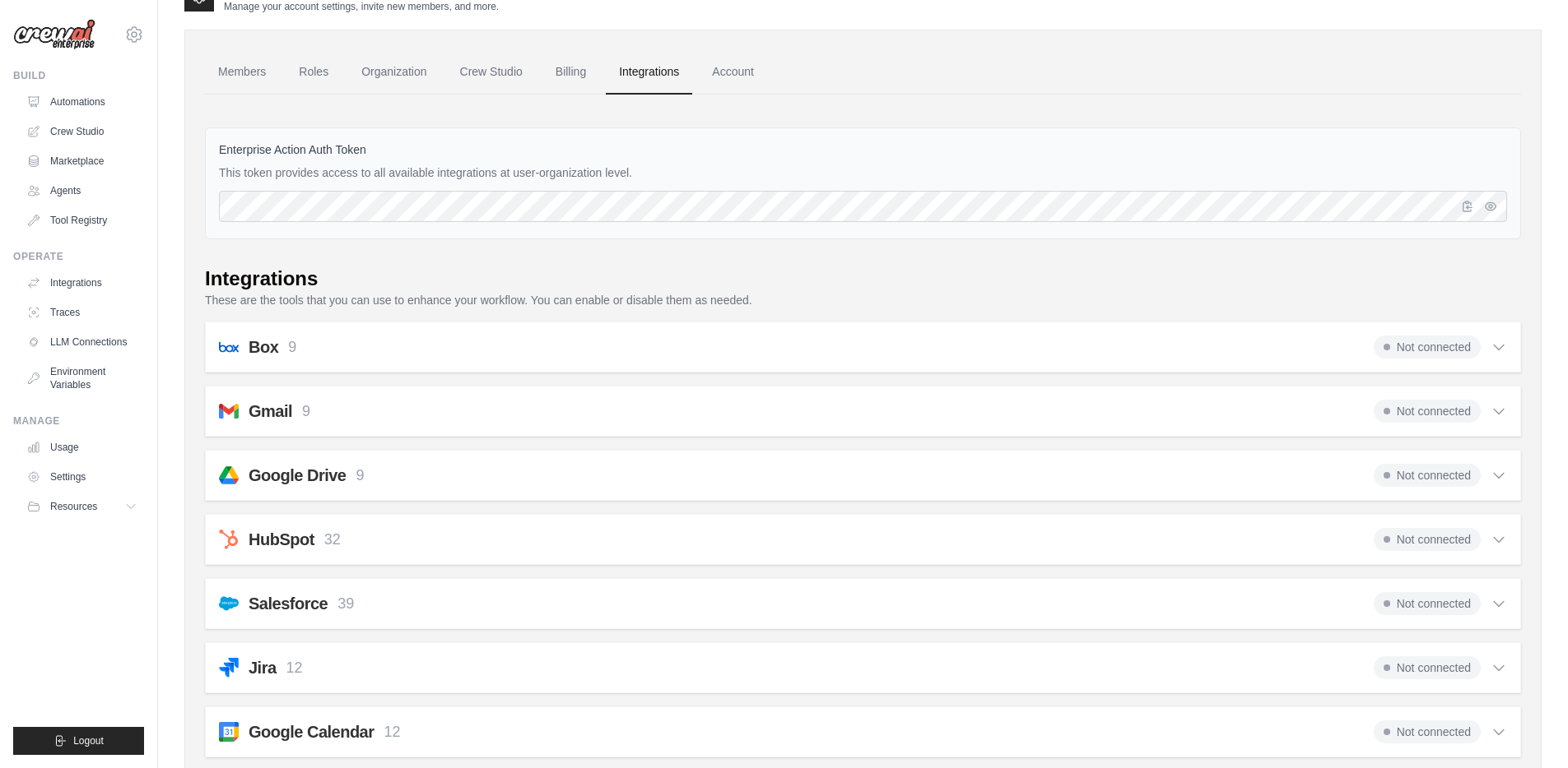
scroll to position [83, 0]
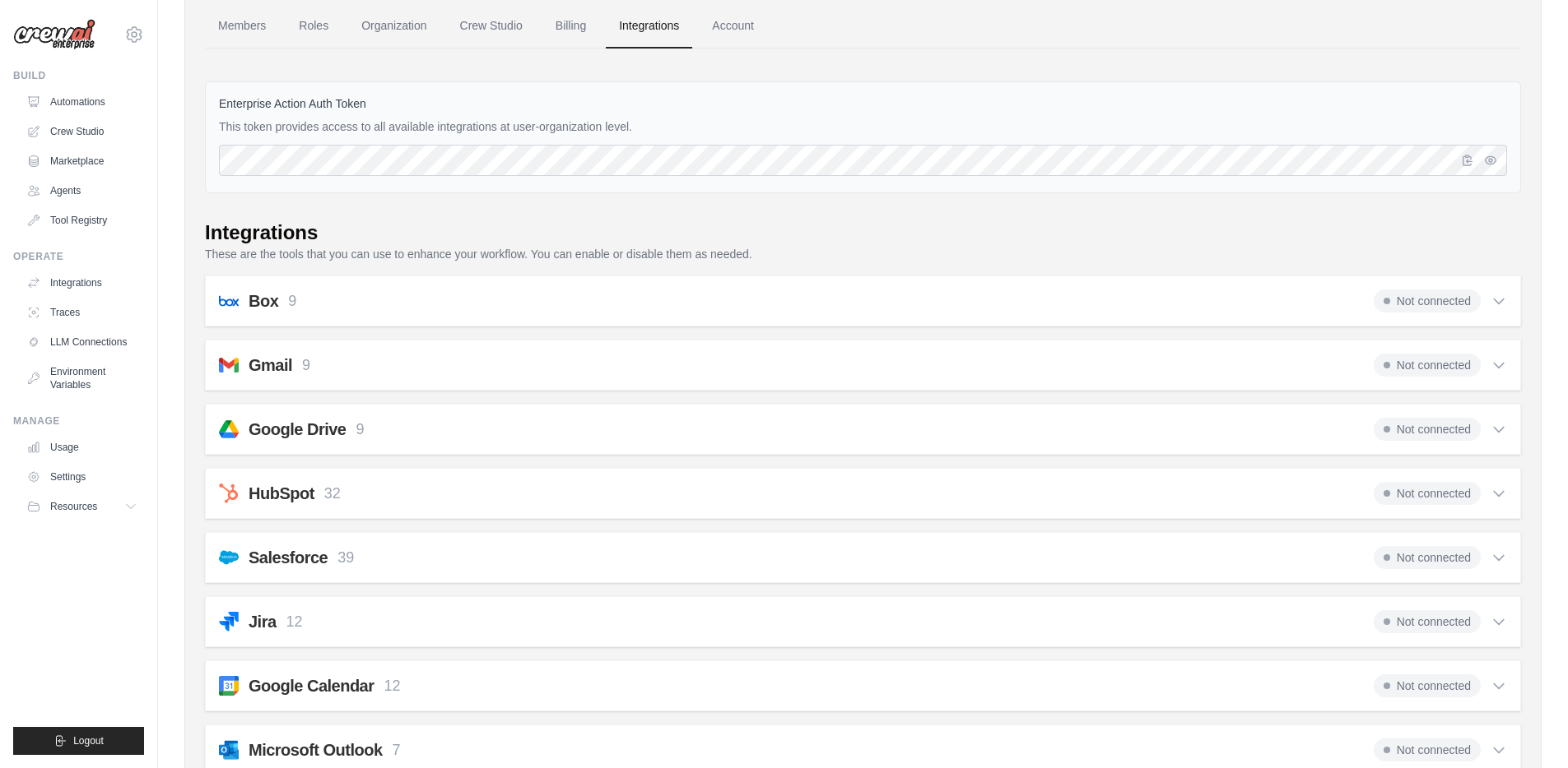
click at [536, 349] on div "Gmail 9 Not connected Select all Send an Email: gmail_send_email Get an Email b…" at bounding box center [862, 365] width 1316 height 51
click at [1503, 369] on icon at bounding box center [1498, 365] width 17 height 17
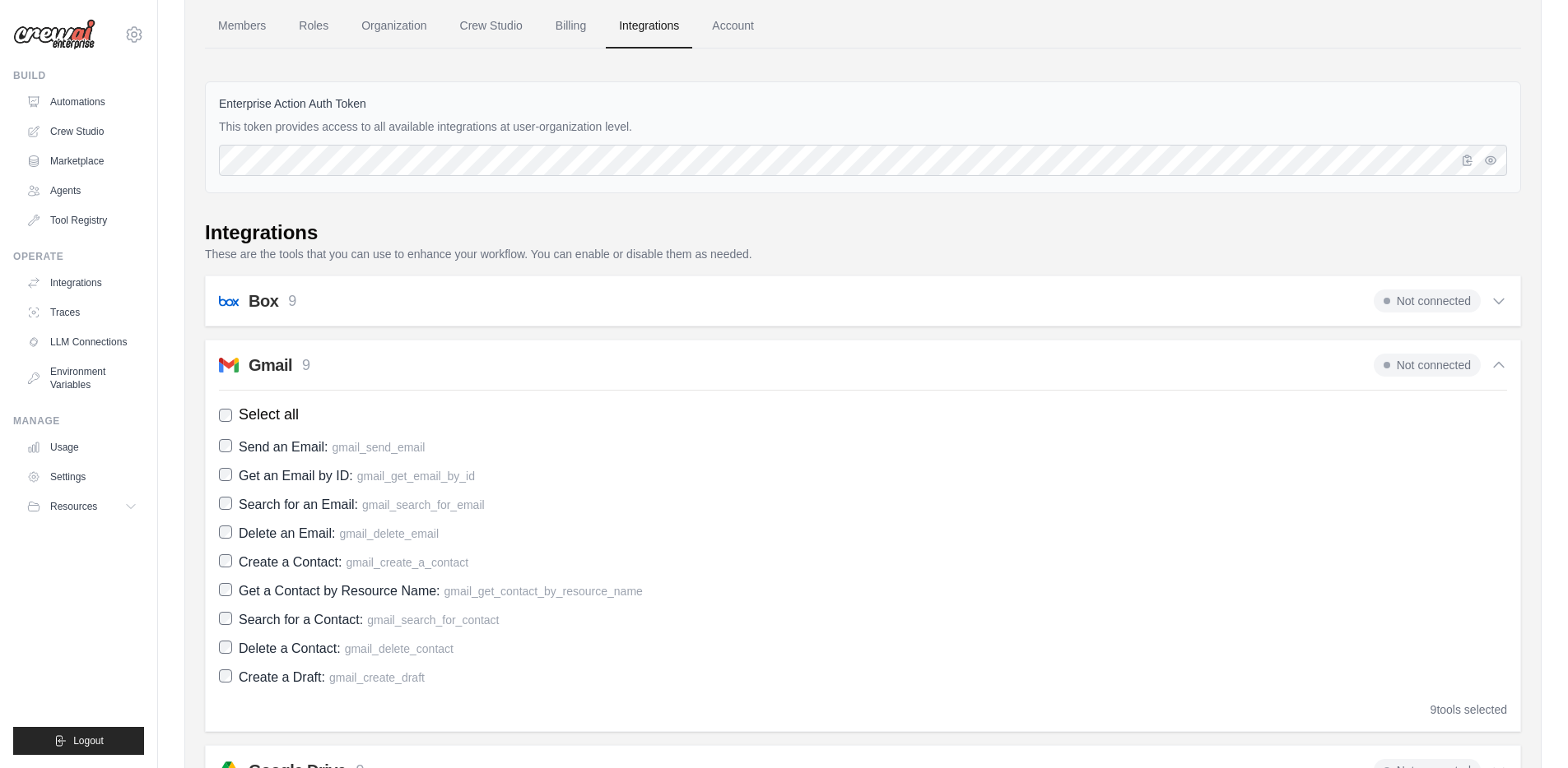
scroll to position [0, 0]
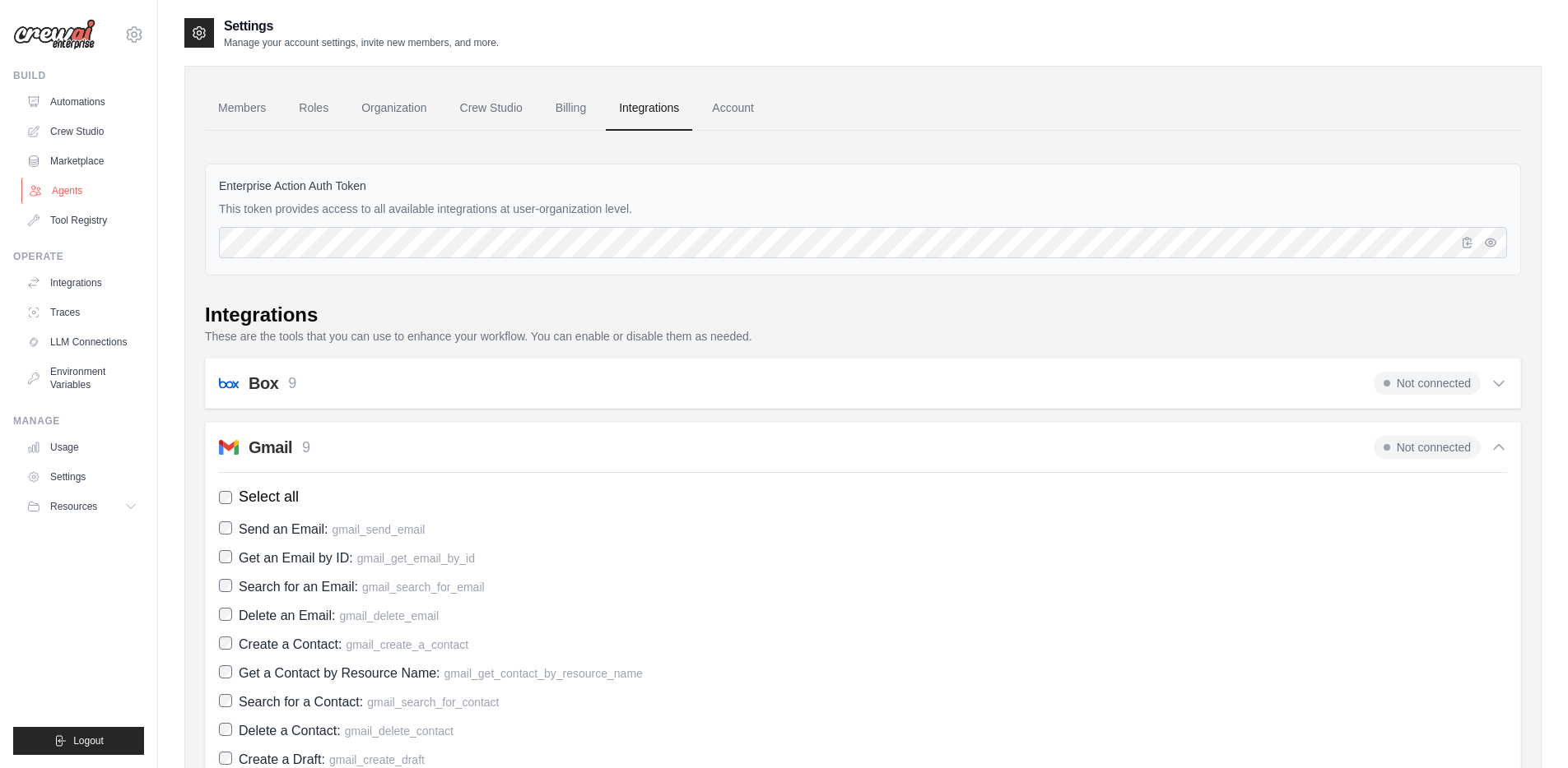
click at [58, 188] on link "Agents" at bounding box center [83, 190] width 125 height 26
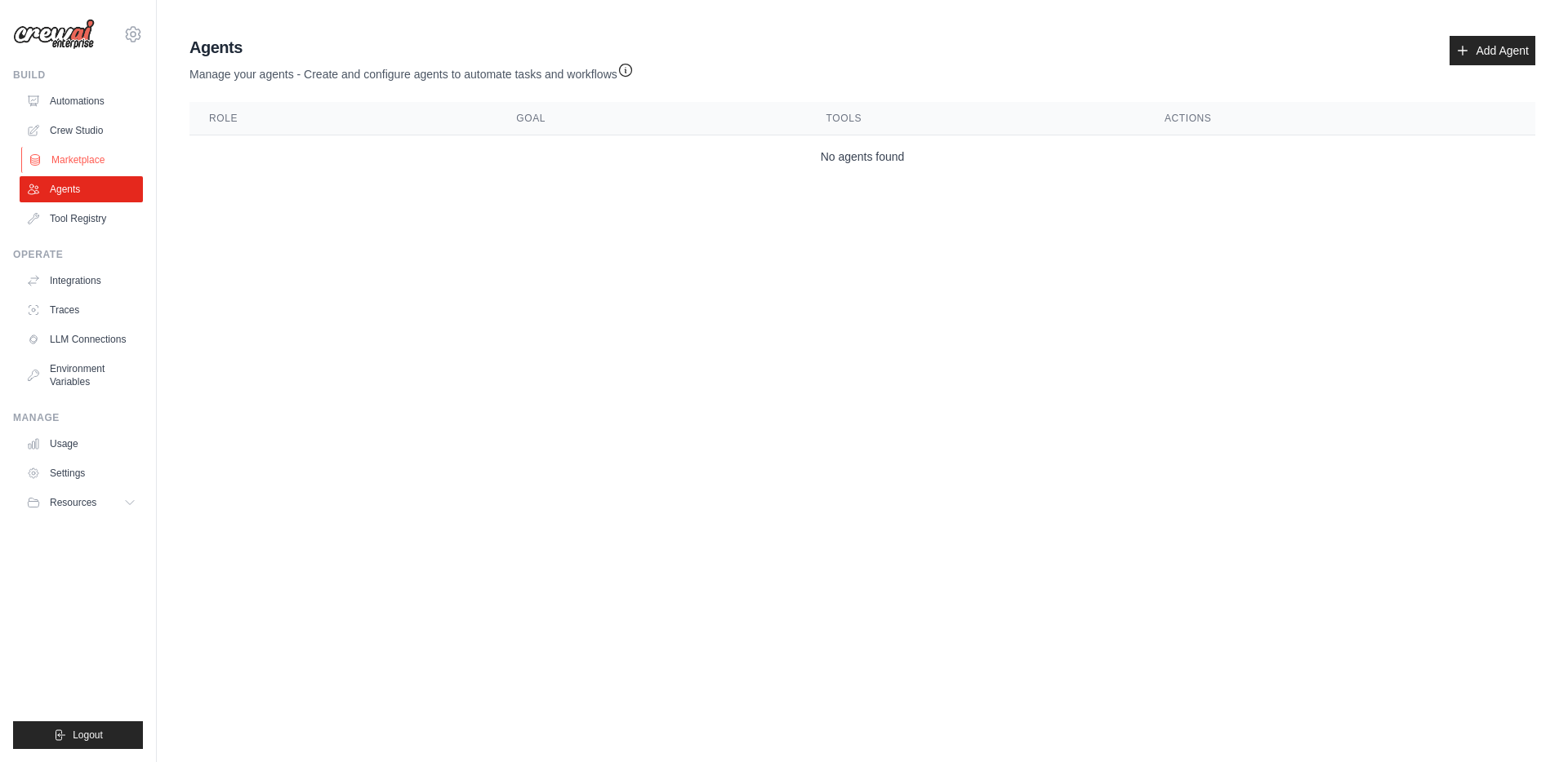
click at [98, 158] on link "Marketplace" at bounding box center [83, 160] width 124 height 26
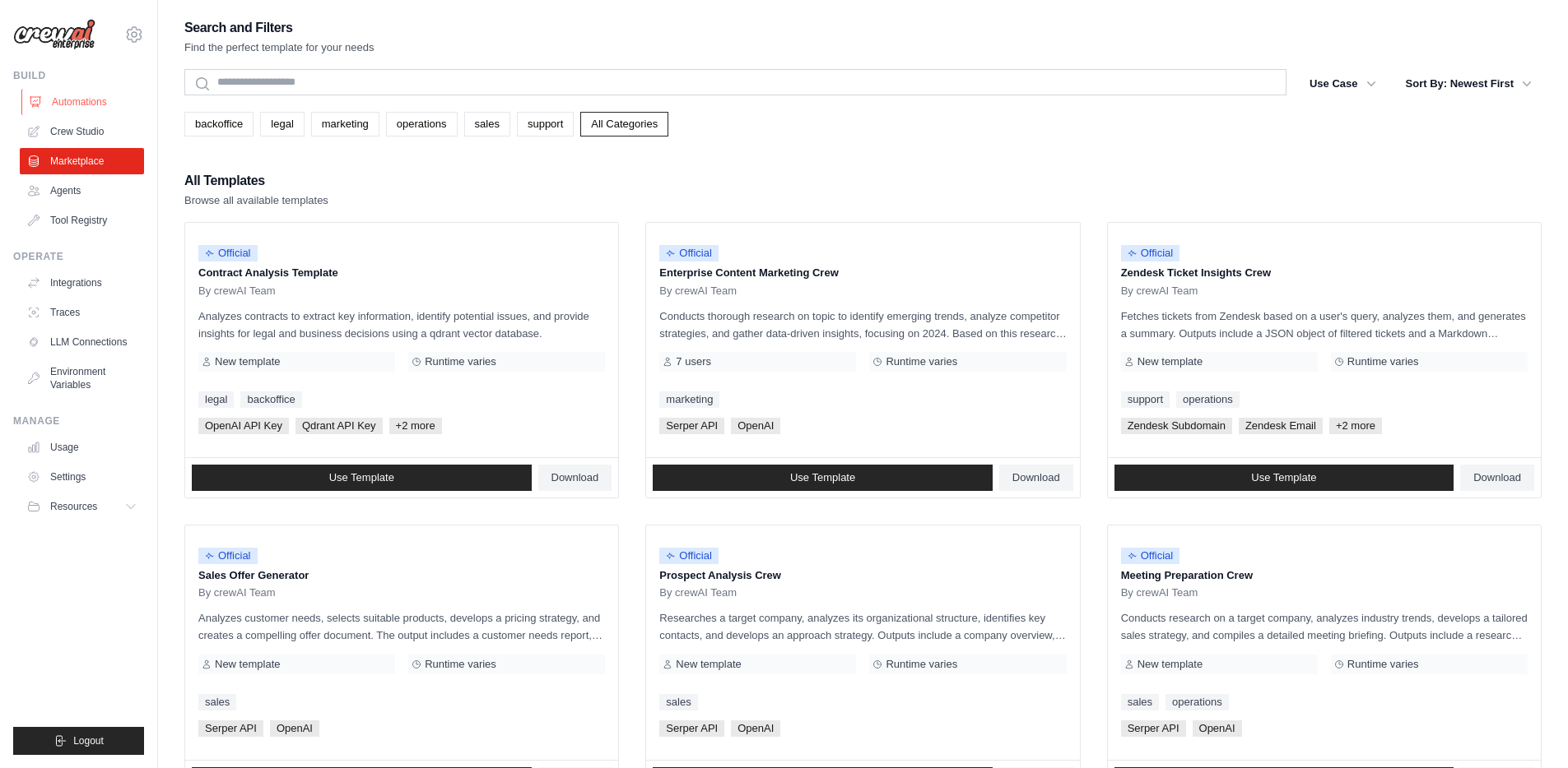
click at [94, 97] on link "Automations" at bounding box center [83, 102] width 125 height 26
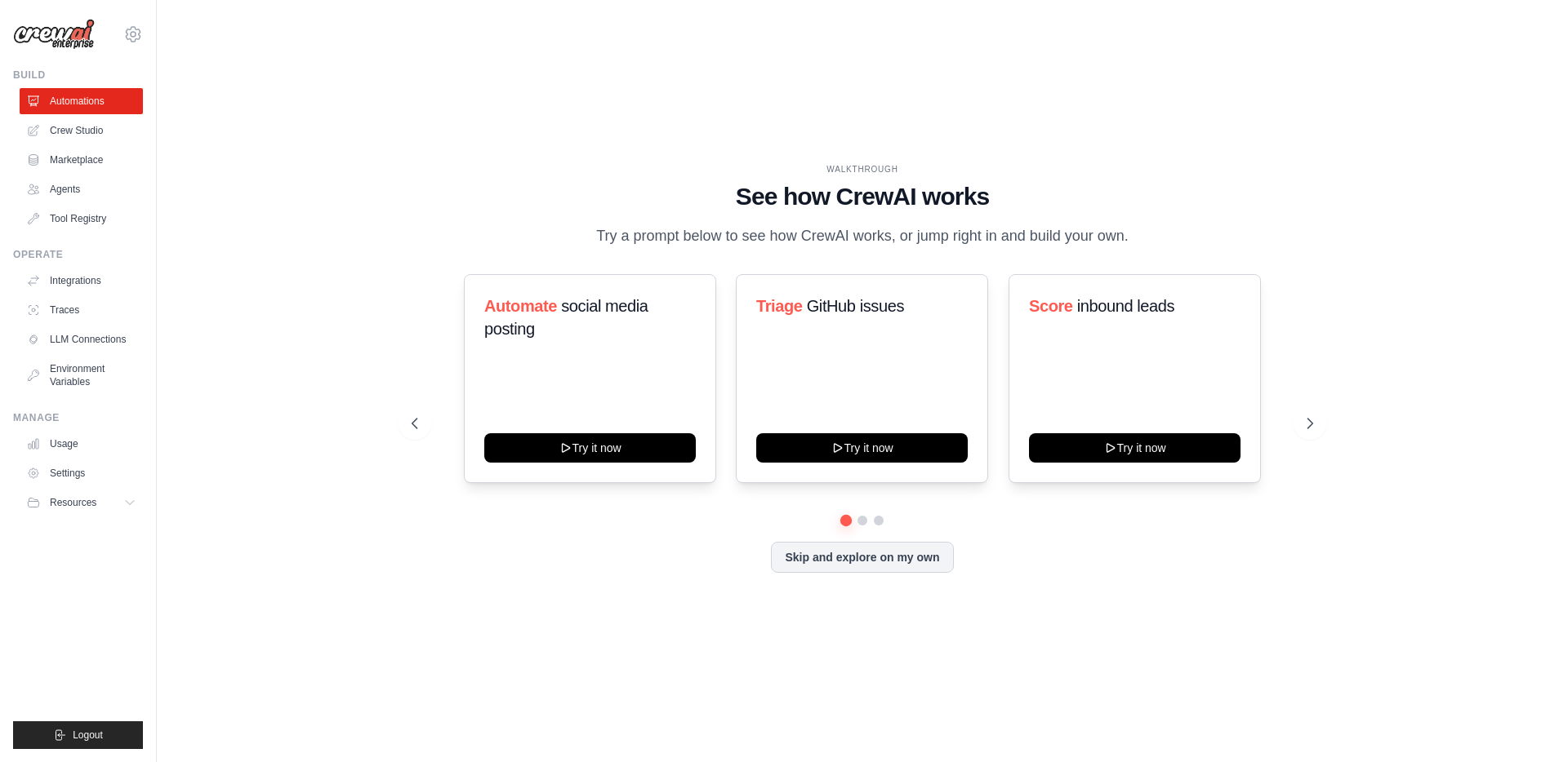
click at [486, 113] on div "WALKTHROUGH See how CrewAI works Try a prompt below to see how CrewAI works, or…" at bounding box center [862, 381] width 1359 height 730
click at [551, 311] on span "Automate" at bounding box center [520, 306] width 72 height 18
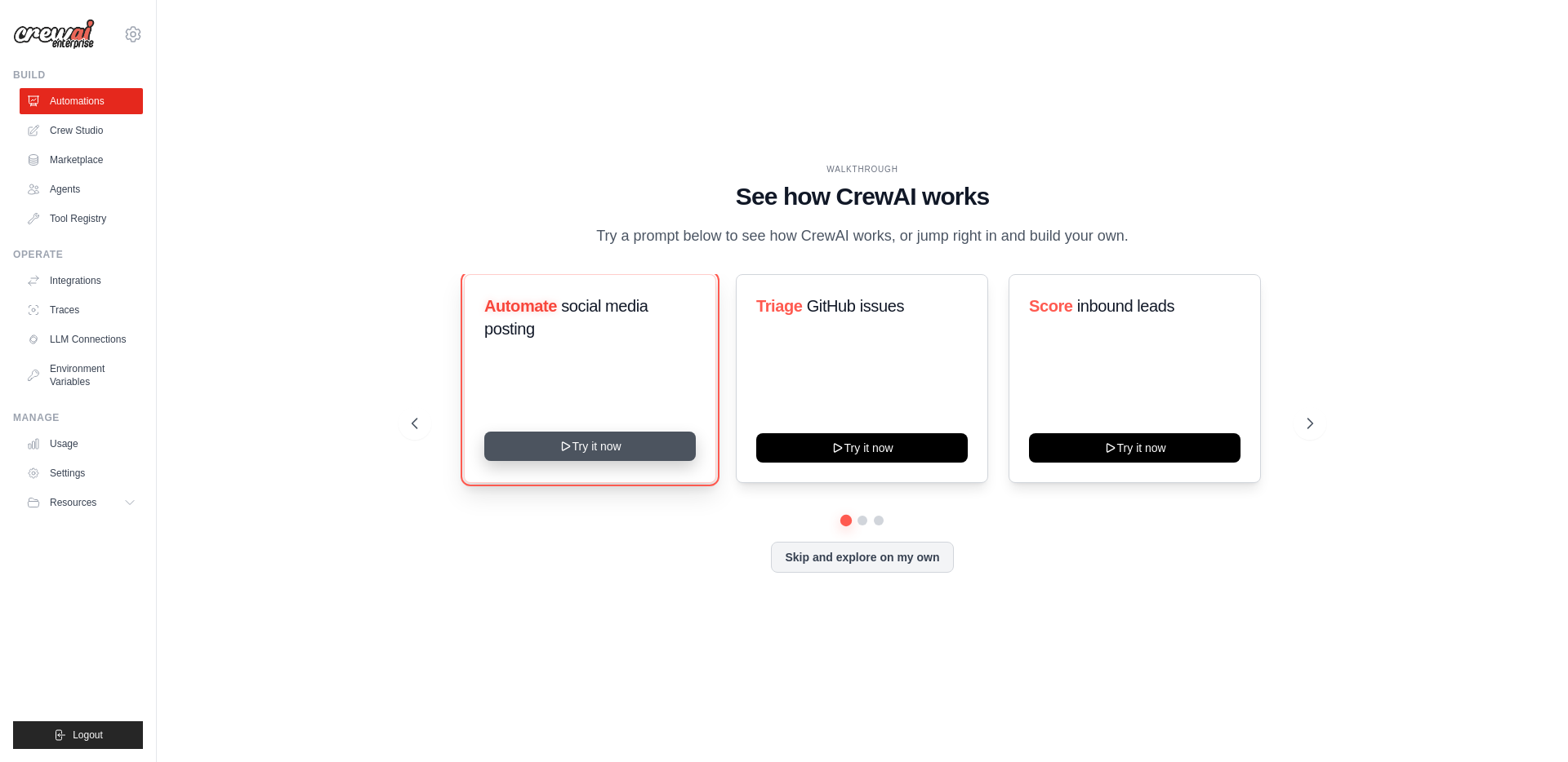
click at [631, 446] on button "Try it now" at bounding box center [590, 447] width 212 height 30
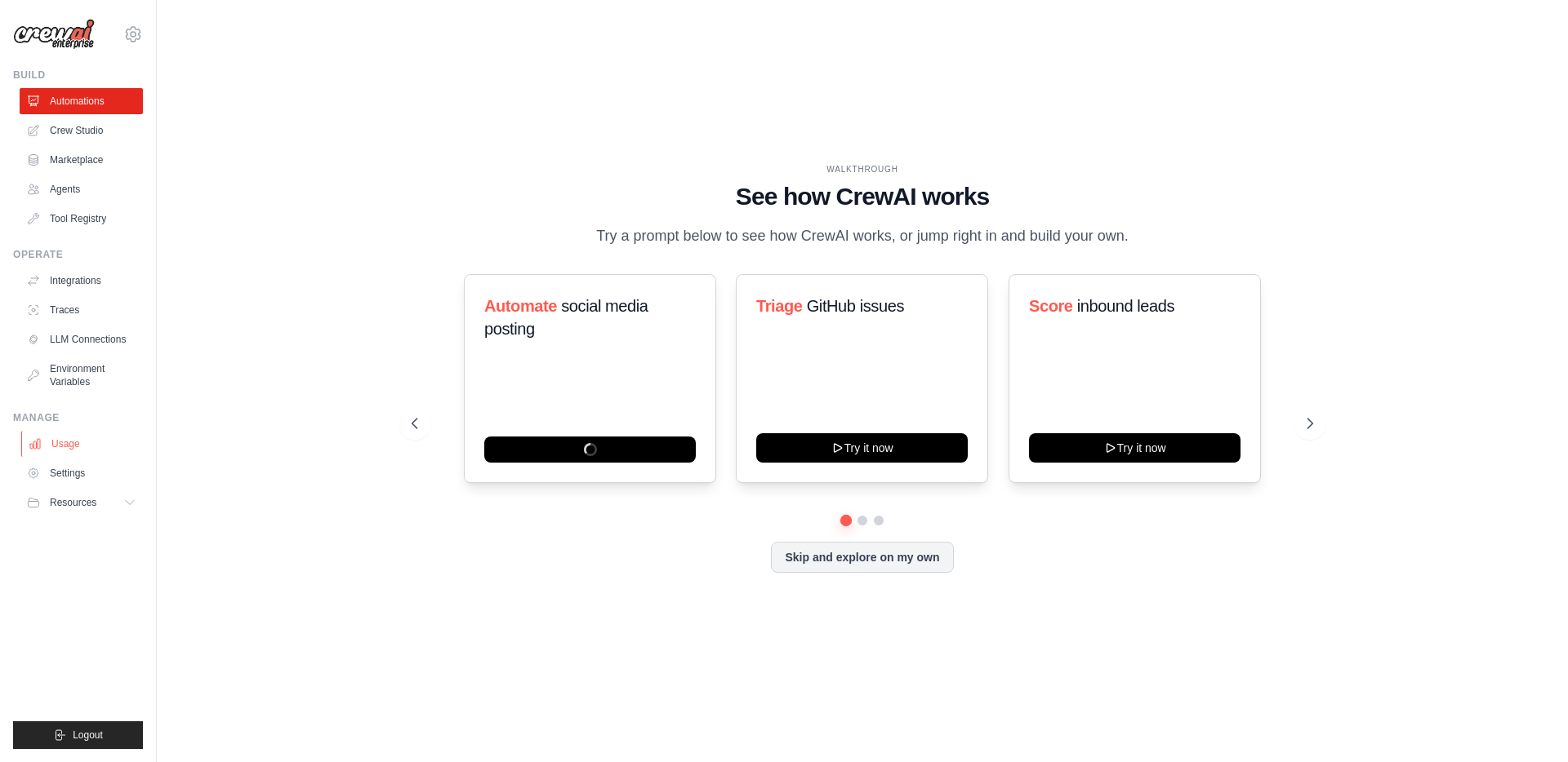
click at [79, 447] on link "Usage" at bounding box center [83, 444] width 124 height 26
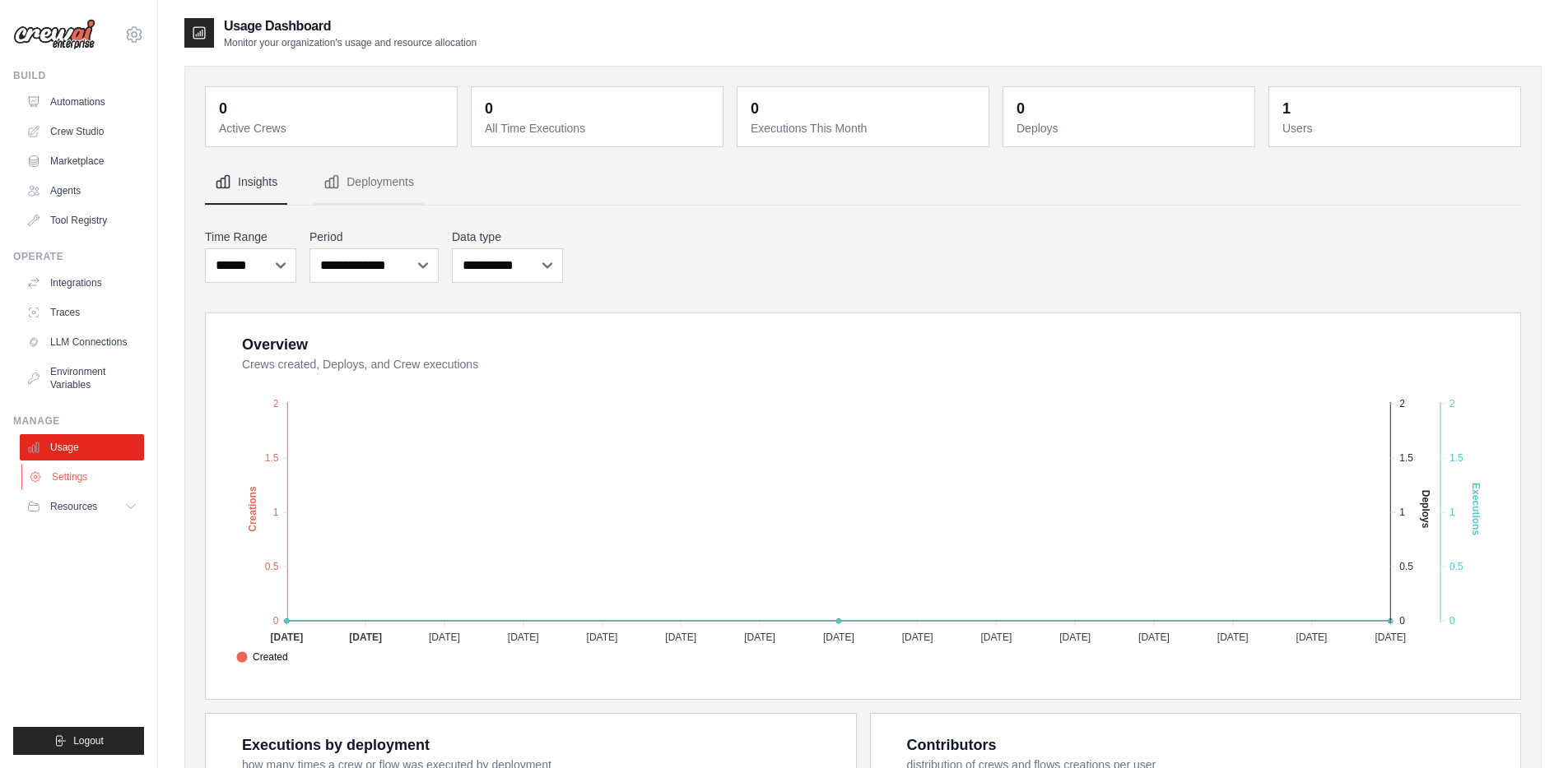
click at [83, 478] on link "Settings" at bounding box center [83, 477] width 125 height 26
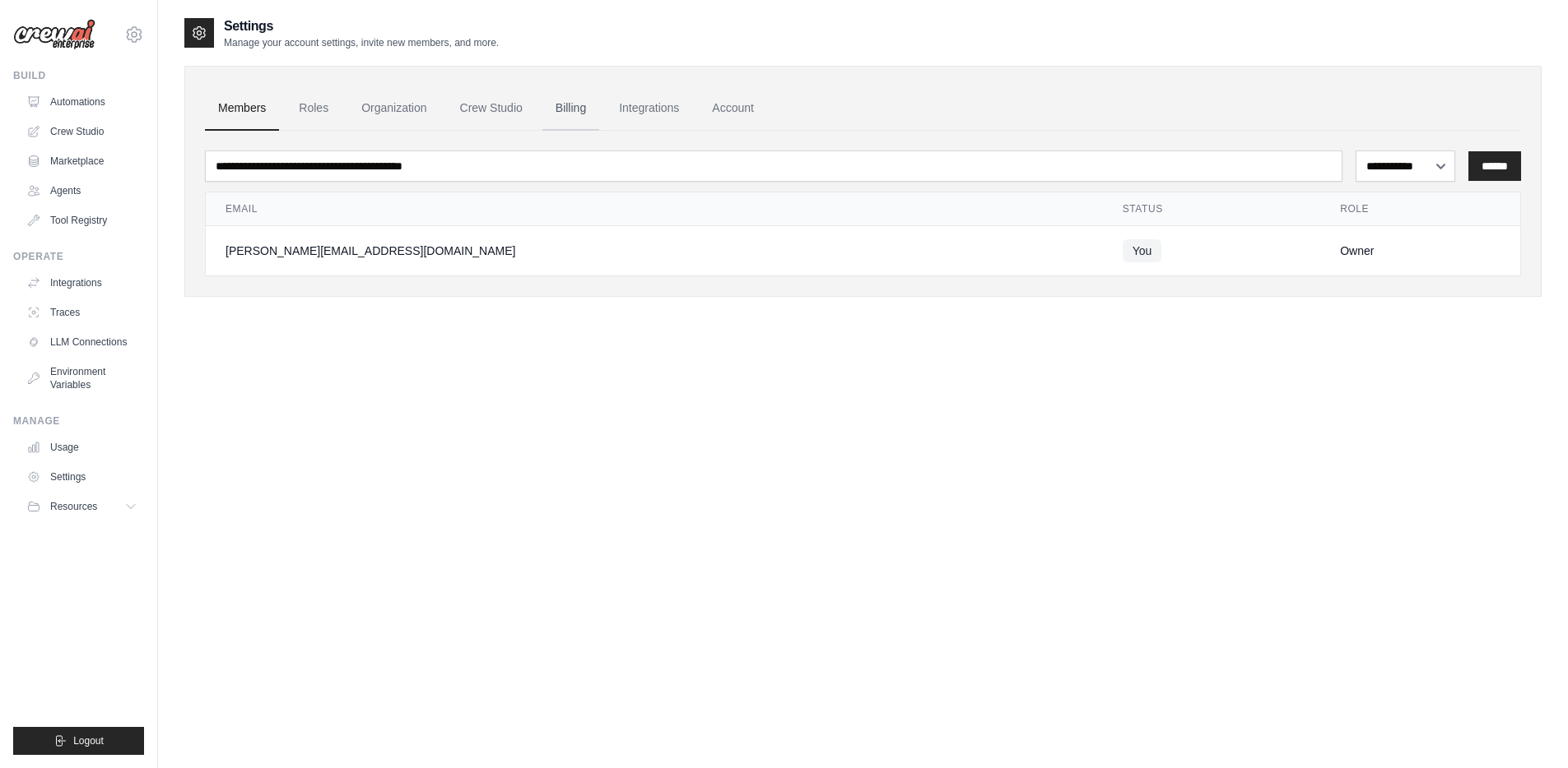
click at [572, 113] on link "Billing" at bounding box center [571, 108] width 57 height 45
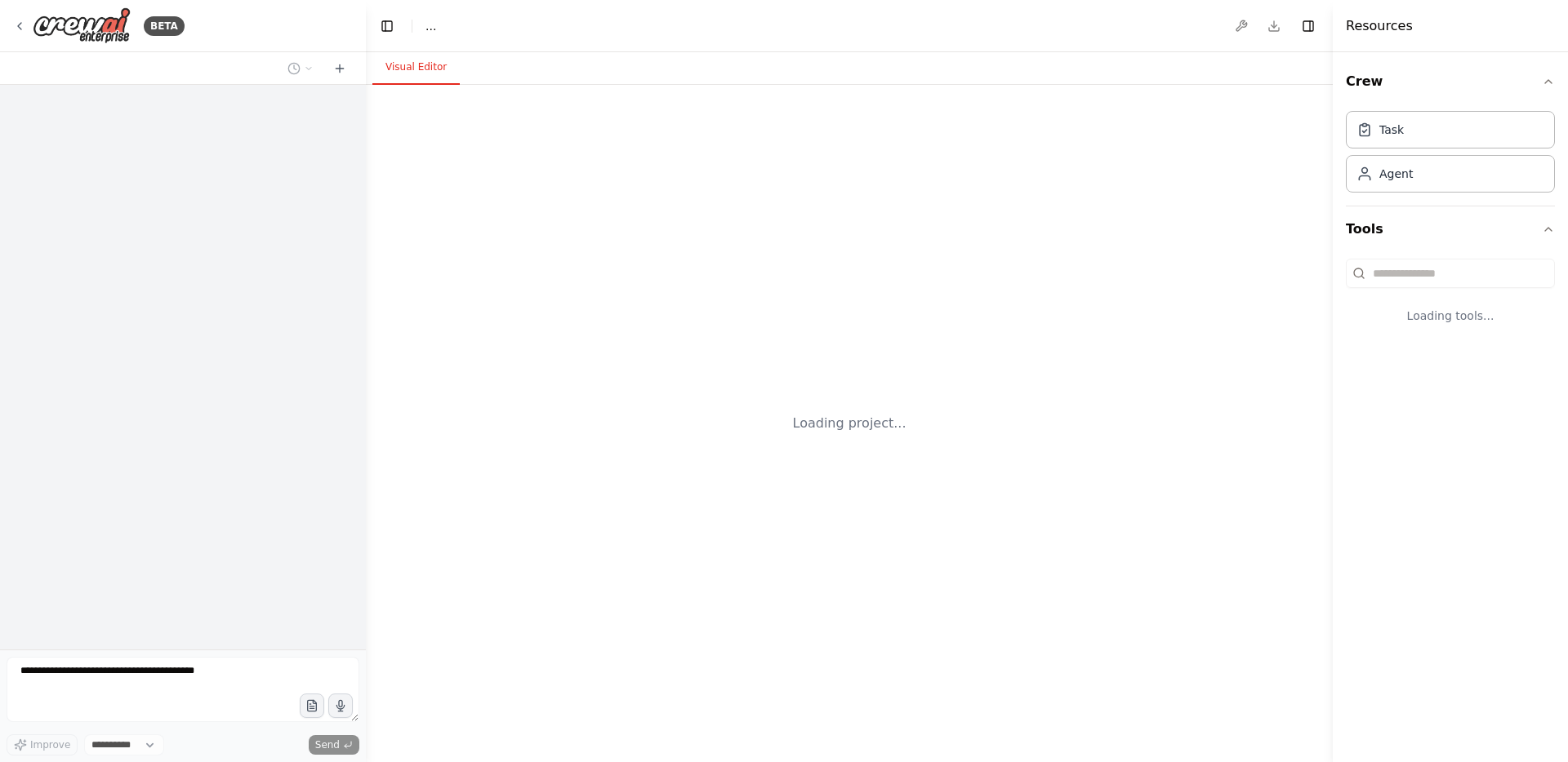
select select "****"
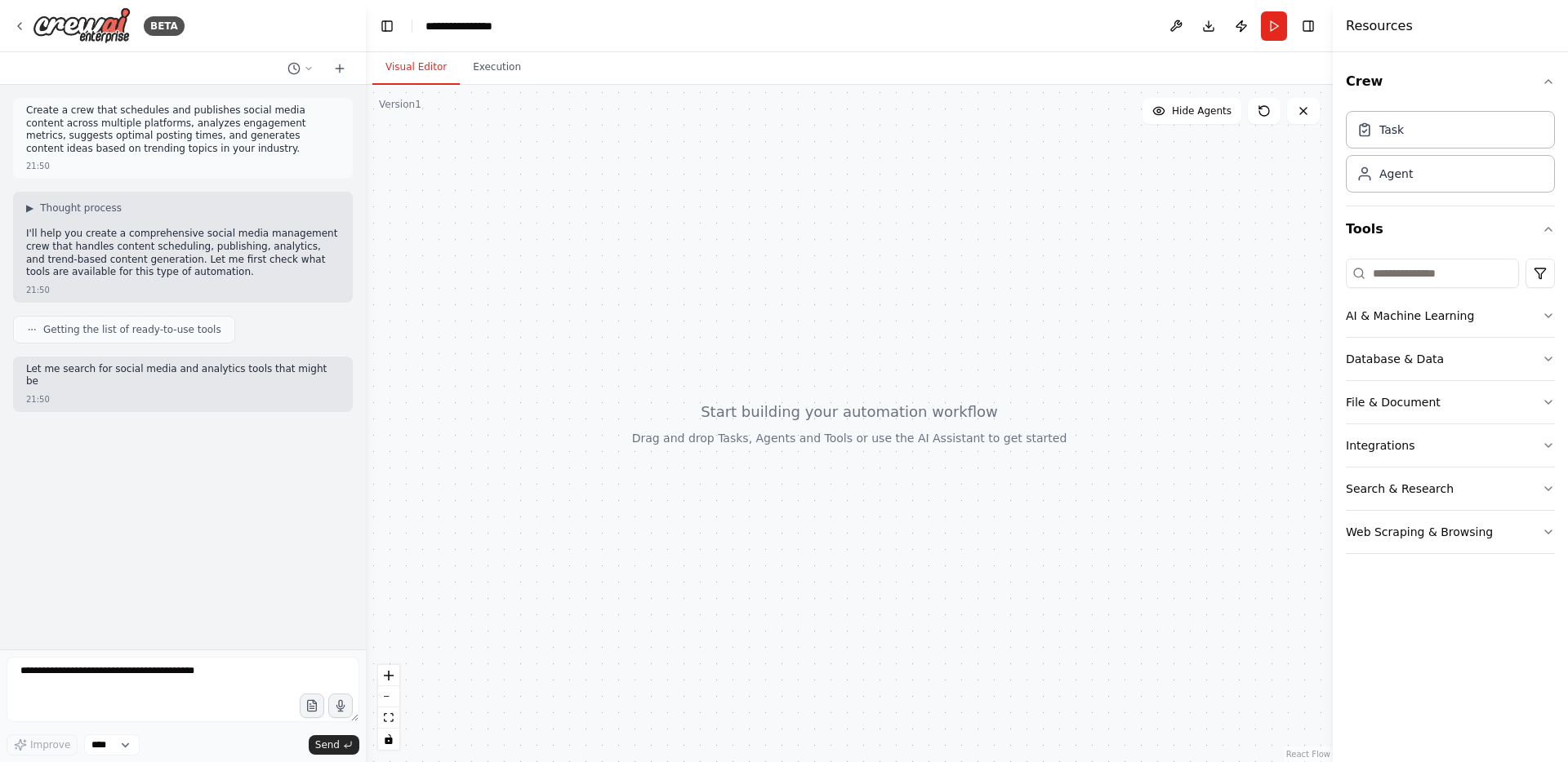
click at [259, 243] on p "I'll help you create a comprehensive social media management crew that handles …" at bounding box center [183, 253] width 314 height 51
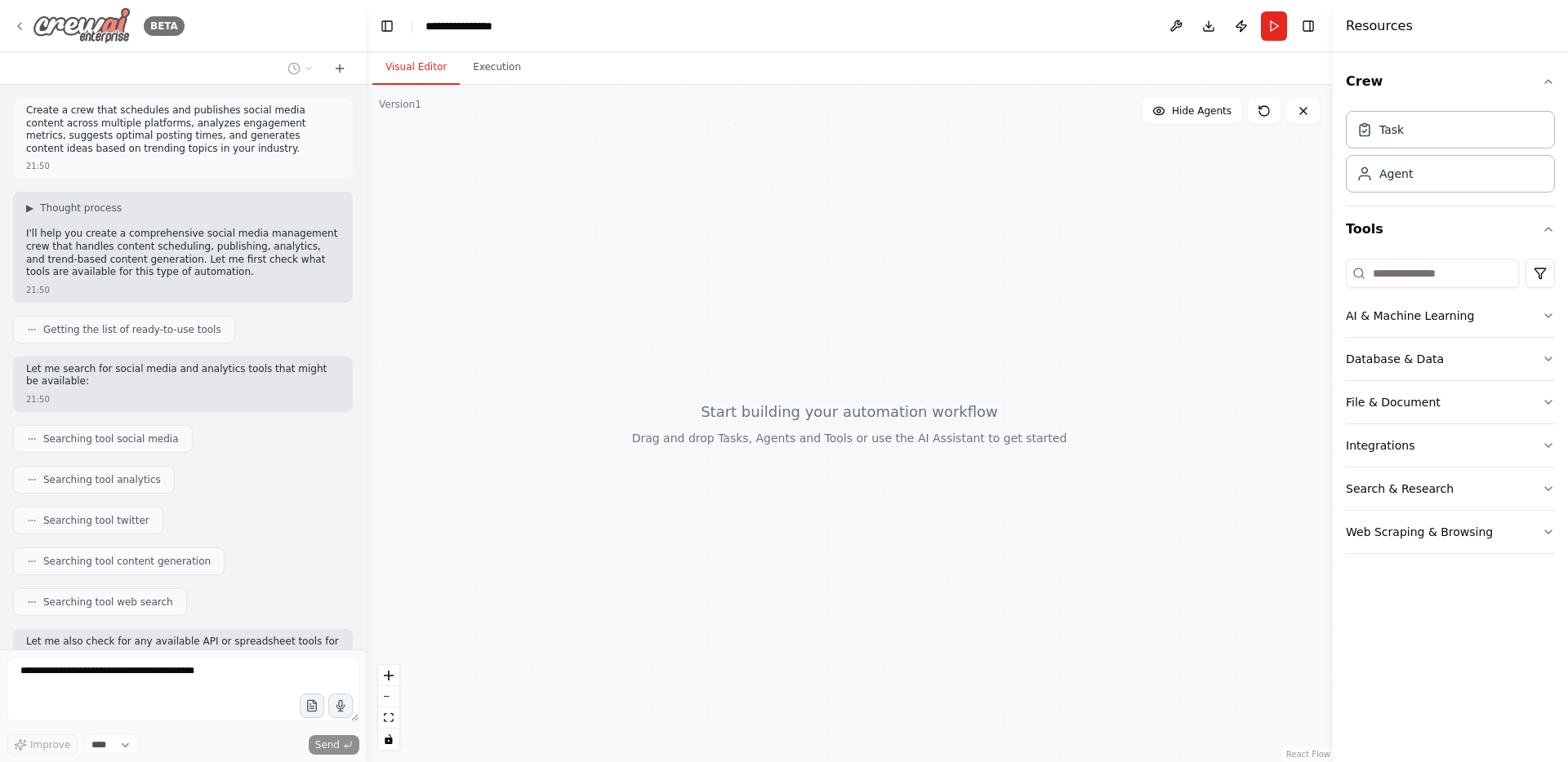
click at [30, 27] on div "BETA" at bounding box center [98, 25] width 172 height 37
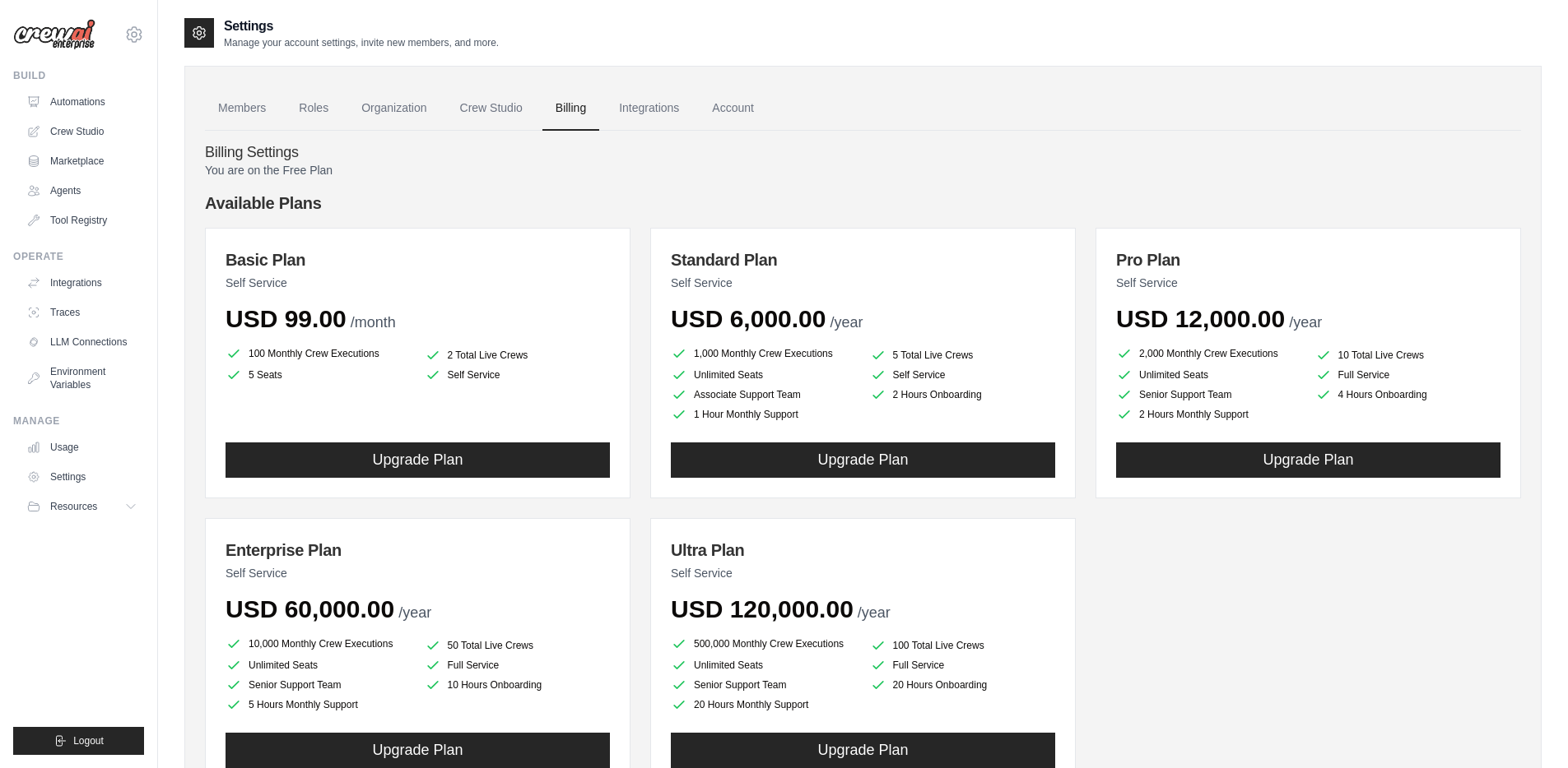
click at [583, 171] on p "You are on the Free Plan" at bounding box center [862, 170] width 1316 height 17
click at [577, 175] on p "You are on the Free Plan" at bounding box center [862, 170] width 1316 height 17
click at [673, 191] on h4 "Available Plans" at bounding box center [862, 203] width 1316 height 23
